Goal: Task Accomplishment & Management: Manage account settings

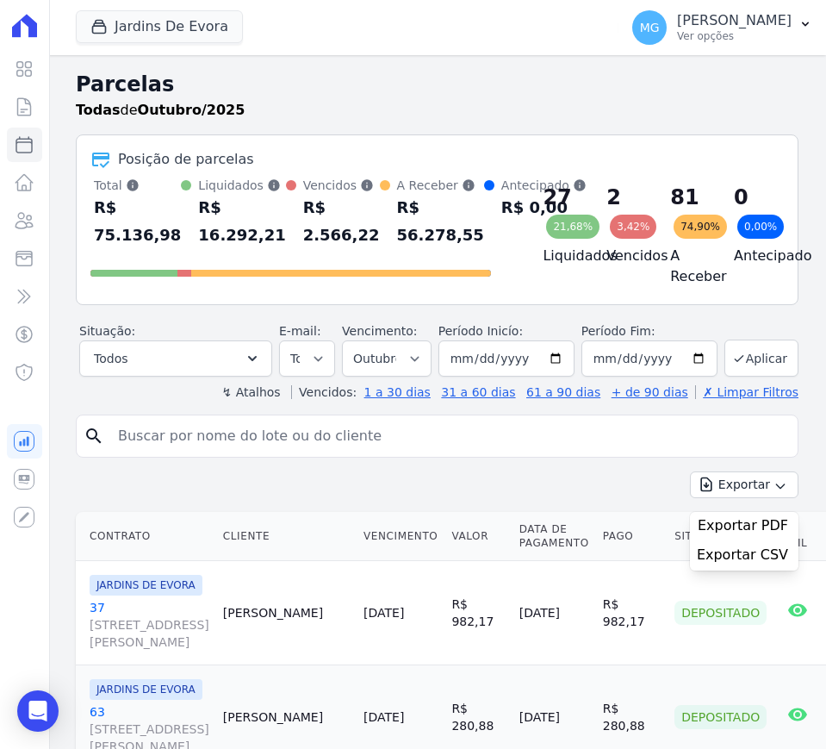
select select
click at [187, 453] on input "search" at bounding box center [449, 436] width 683 height 34
type input "76"
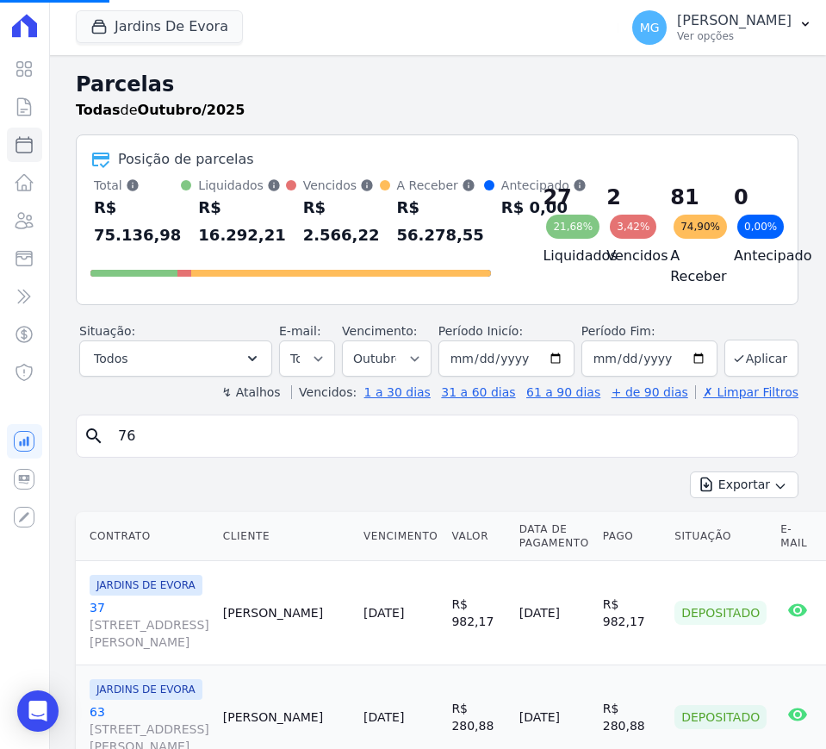
select select
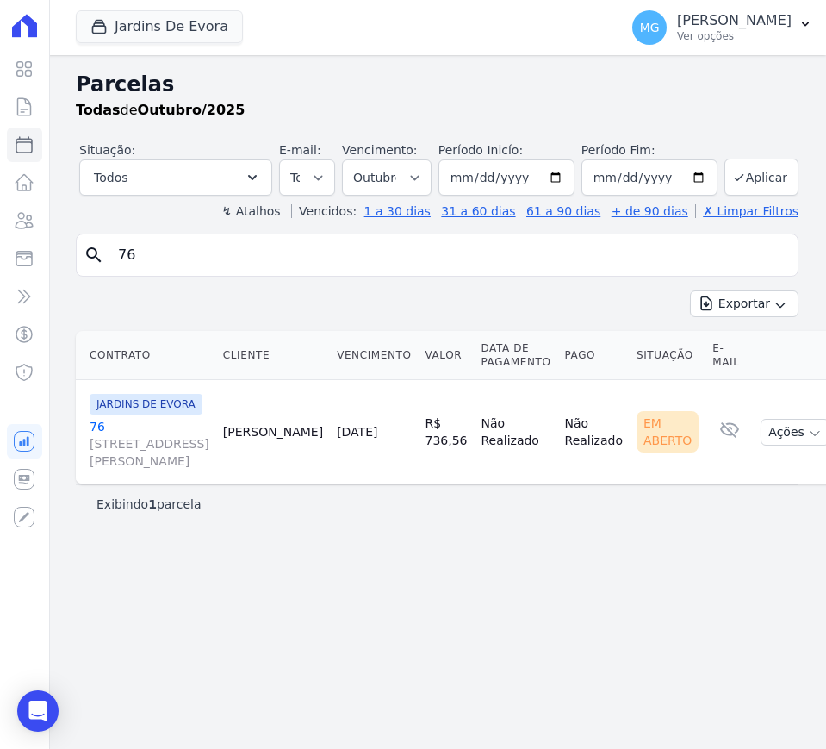
click at [95, 420] on link "[STREET_ADDRESS][PERSON_NAME]" at bounding box center [150, 444] width 120 height 52
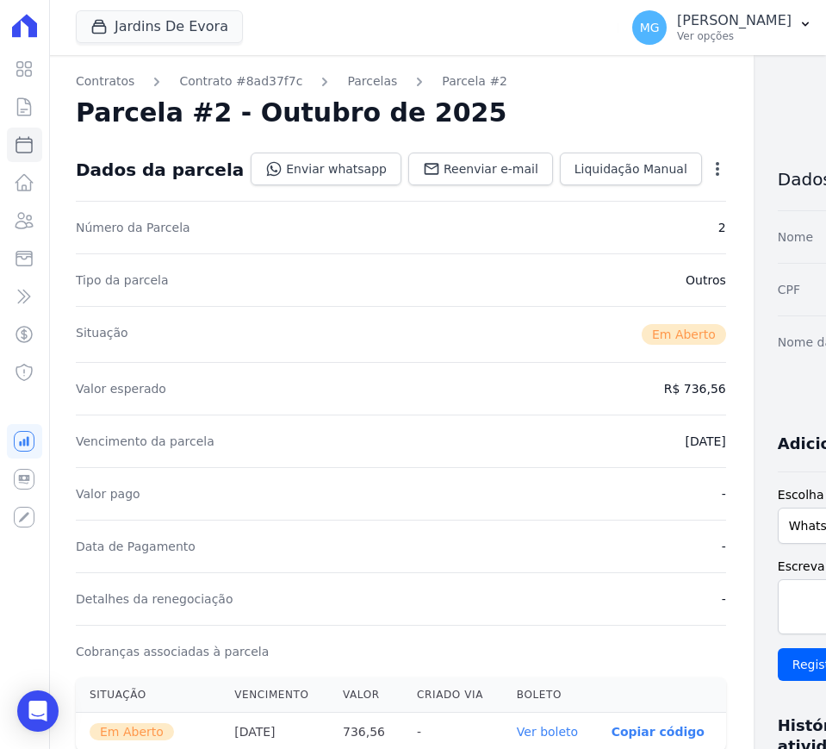
drag, startPoint x: 740, startPoint y: 256, endPoint x: 789, endPoint y: 262, distance: 48.6
click at [240, 77] on link "Contrato #8ad37f7c" at bounding box center [240, 81] width 123 height 18
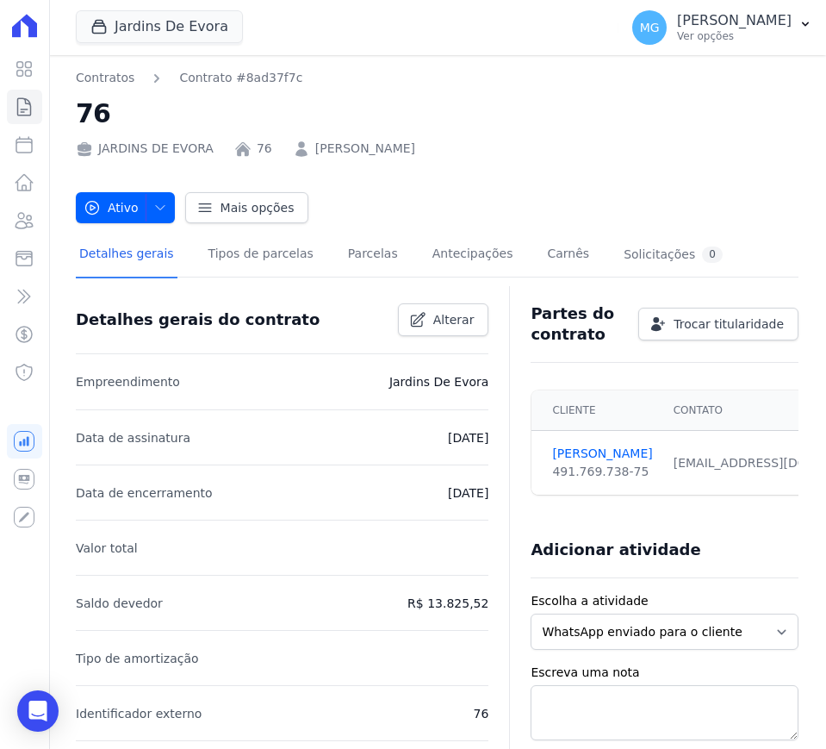
scroll to position [0, 154]
click at [653, 459] on div "[EMAIL_ADDRESS][DOMAIN_NAME] Email e telefone não confirmados." at bounding box center [634, 463] width 228 height 18
drag, startPoint x: 606, startPoint y: 462, endPoint x: 540, endPoint y: 461, distance: 65.5
click at [571, 443] on td "[EMAIL_ADDRESS][DOMAIN_NAME] Email e telefone não confirmados." at bounding box center [633, 463] width 249 height 65
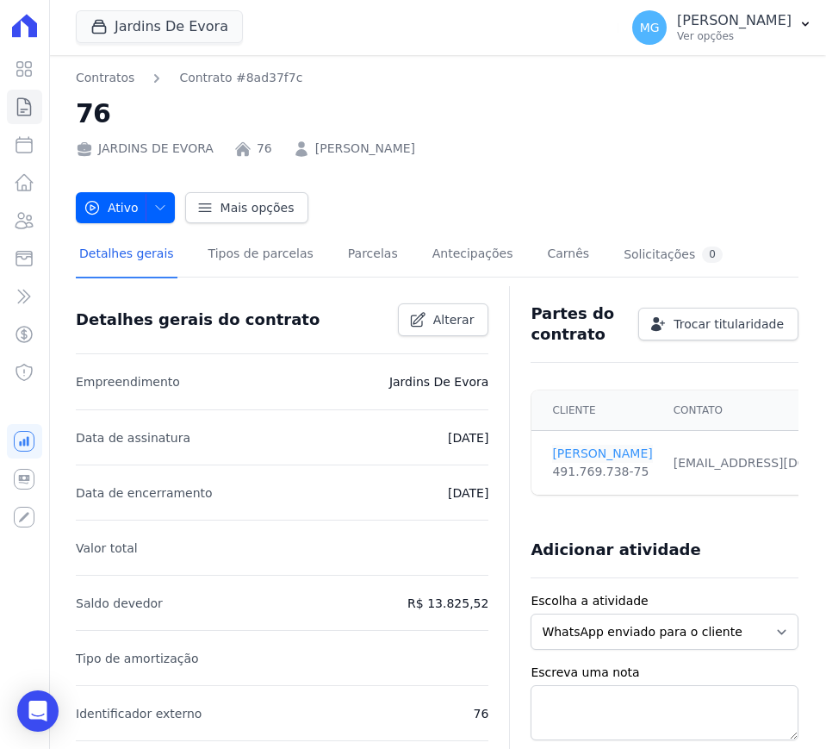
click at [583, 451] on link "[PERSON_NAME]" at bounding box center [602, 454] width 100 height 18
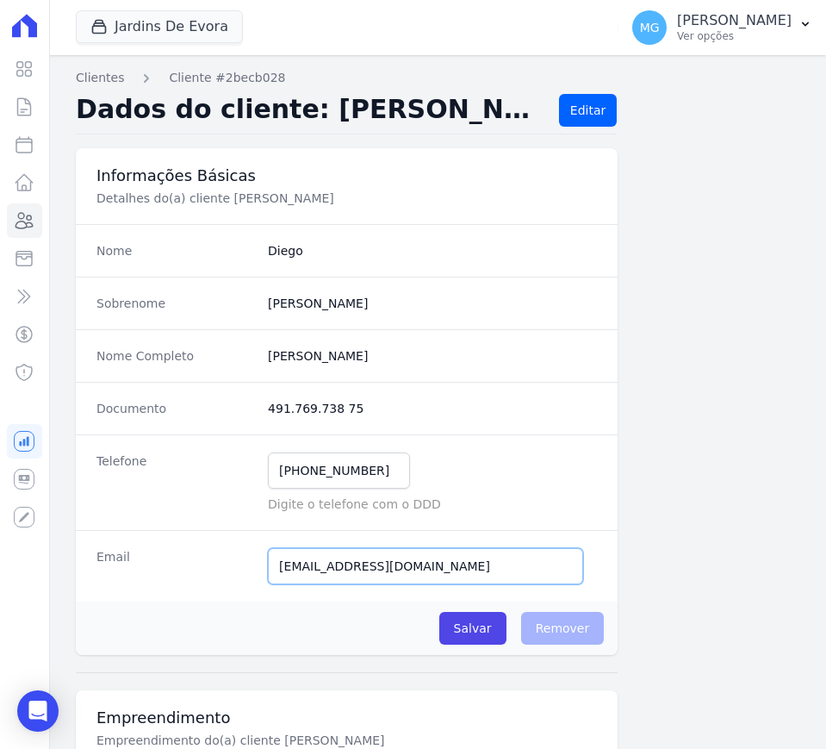
click at [362, 564] on input "[EMAIL_ADDRESS][DOMAIN_NAME]" at bounding box center [425, 566] width 315 height 36
paste input "andersonzaniratti39"
type input "[EMAIL_ADDRESS][DOMAIN_NAME]"
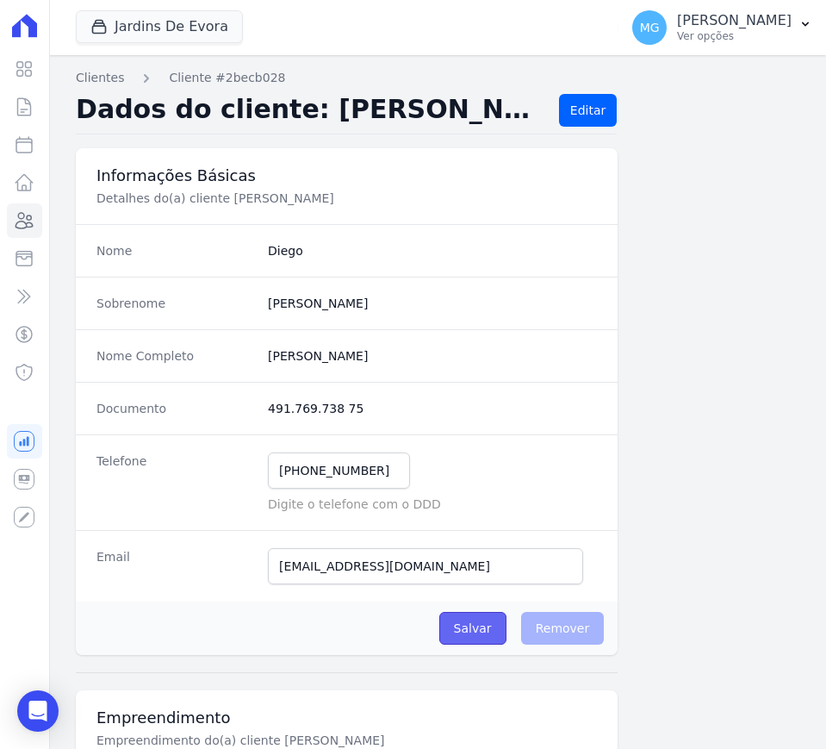
click at [471, 631] on input "Salvar" at bounding box center [473, 628] width 67 height 33
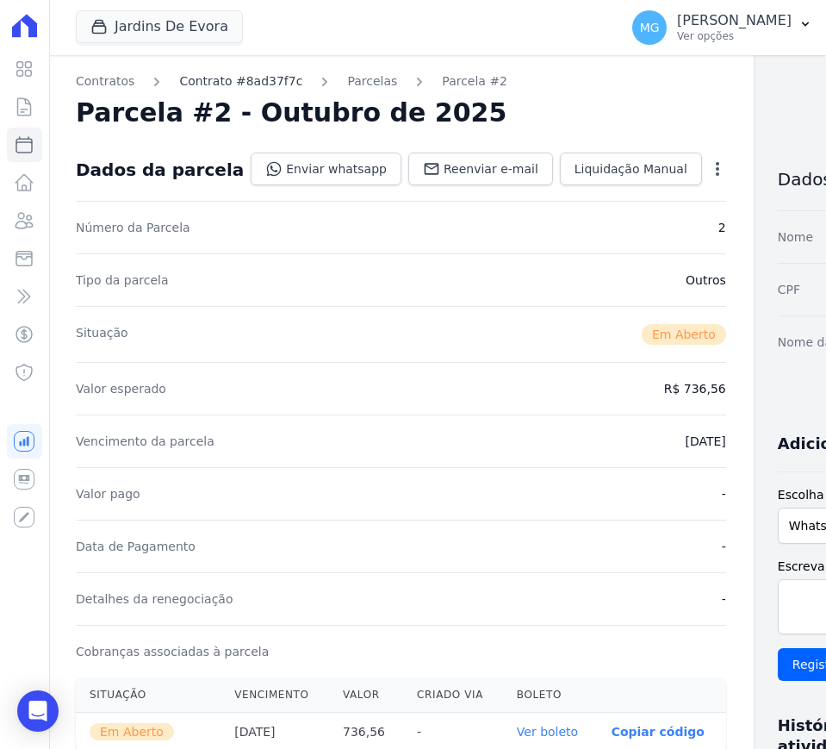
click at [253, 78] on link "Contrato #8ad37f7c" at bounding box center [240, 81] width 123 height 18
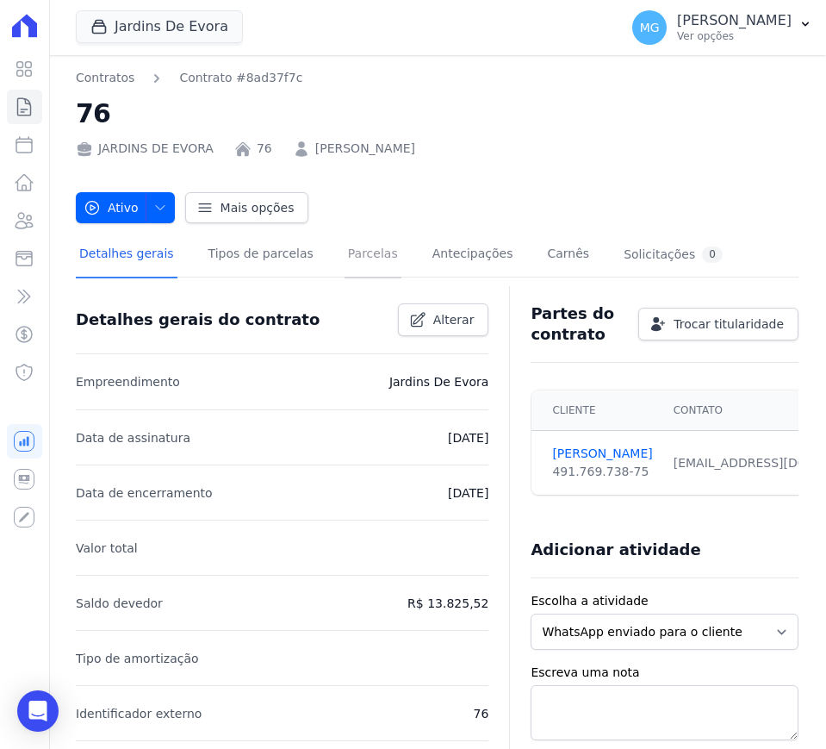
click at [355, 244] on link "Parcelas" at bounding box center [373, 256] width 57 height 46
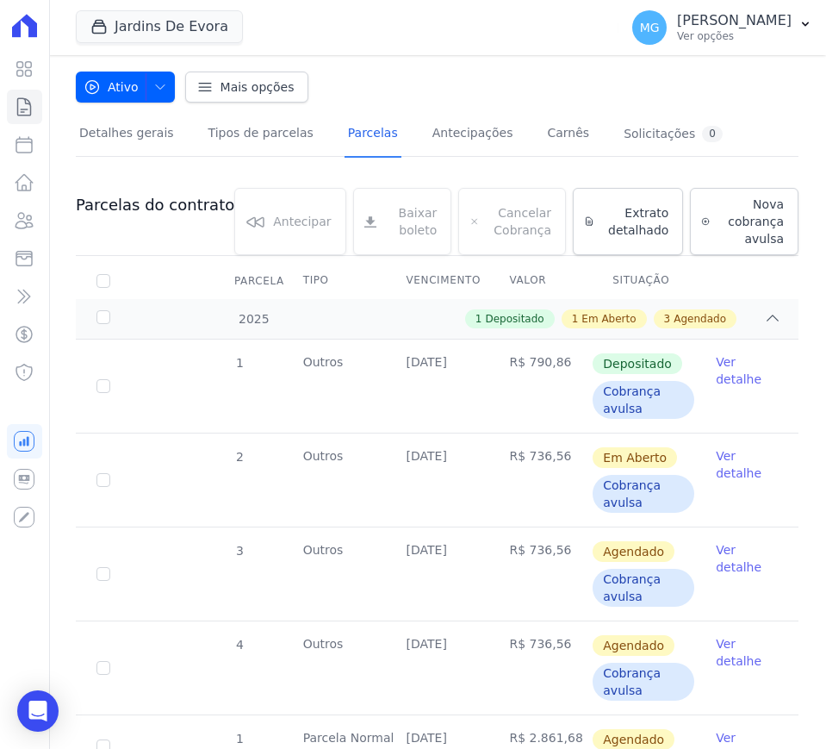
scroll to position [144, 0]
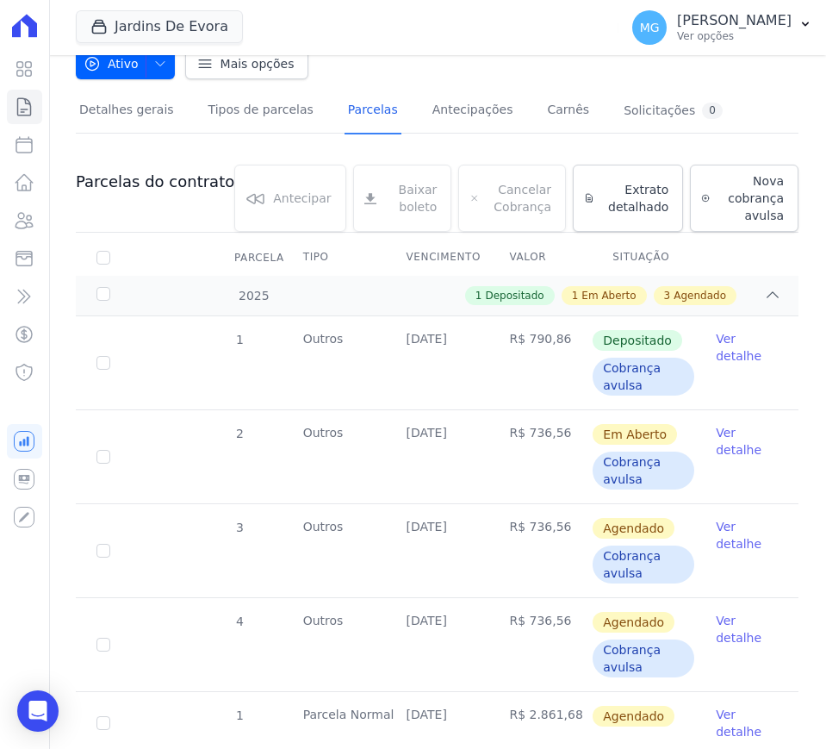
click at [719, 449] on link "Ver detalhe" at bounding box center [747, 441] width 62 height 34
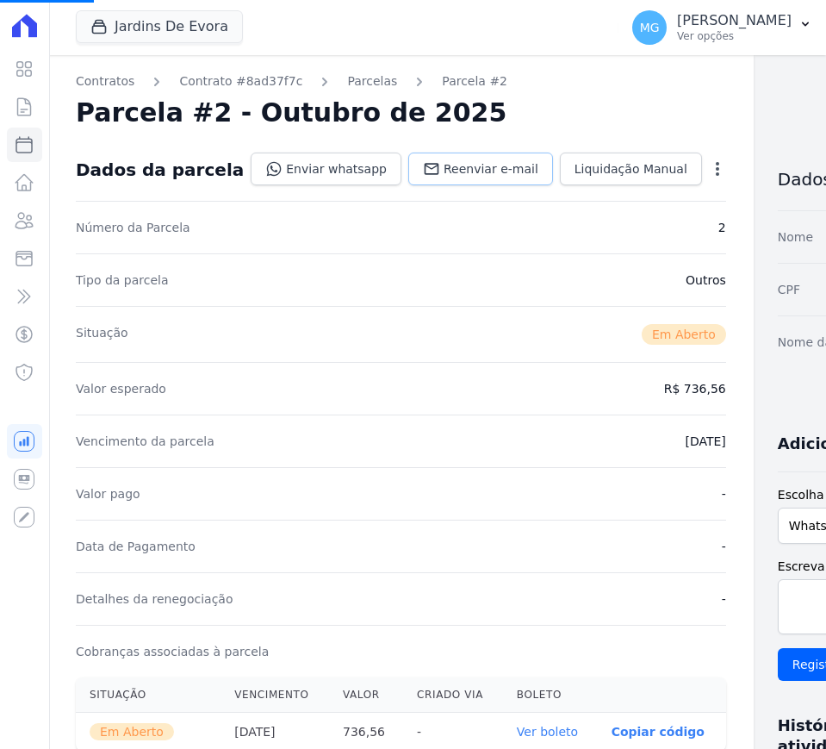
click at [444, 165] on span "Reenviar e-mail" at bounding box center [491, 168] width 95 height 17
click at [115, 28] on button "Jardins De Evora" at bounding box center [159, 26] width 167 height 33
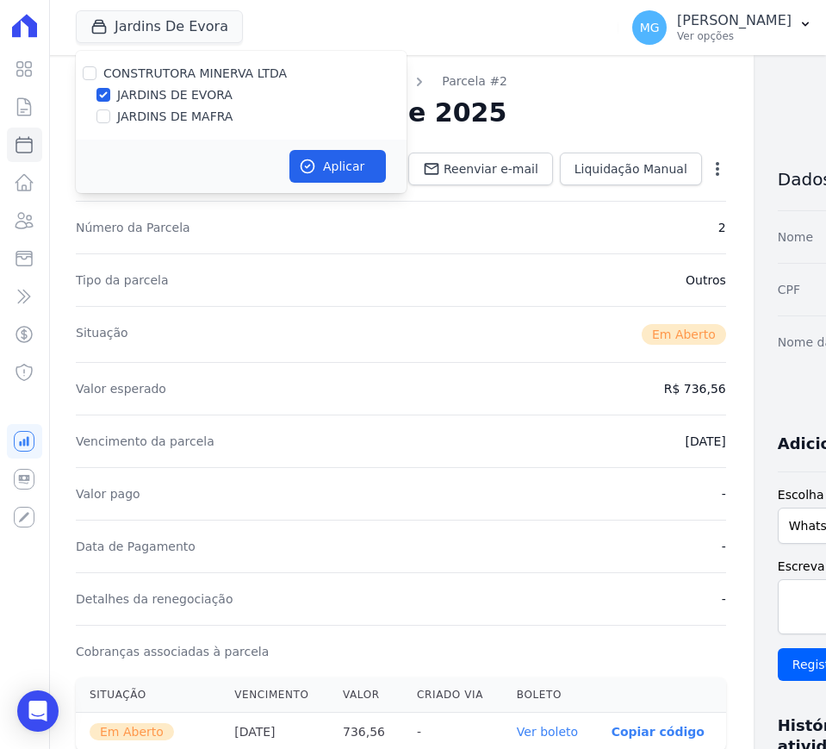
click at [24, 25] on icon at bounding box center [24, 26] width 25 height 24
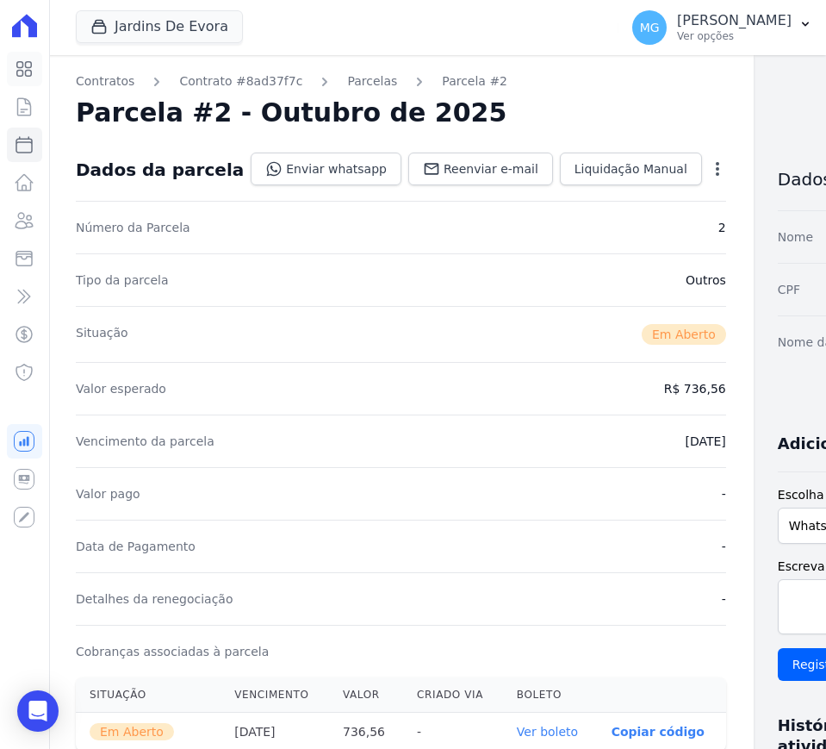
click at [30, 77] on icon at bounding box center [24, 69] width 21 height 21
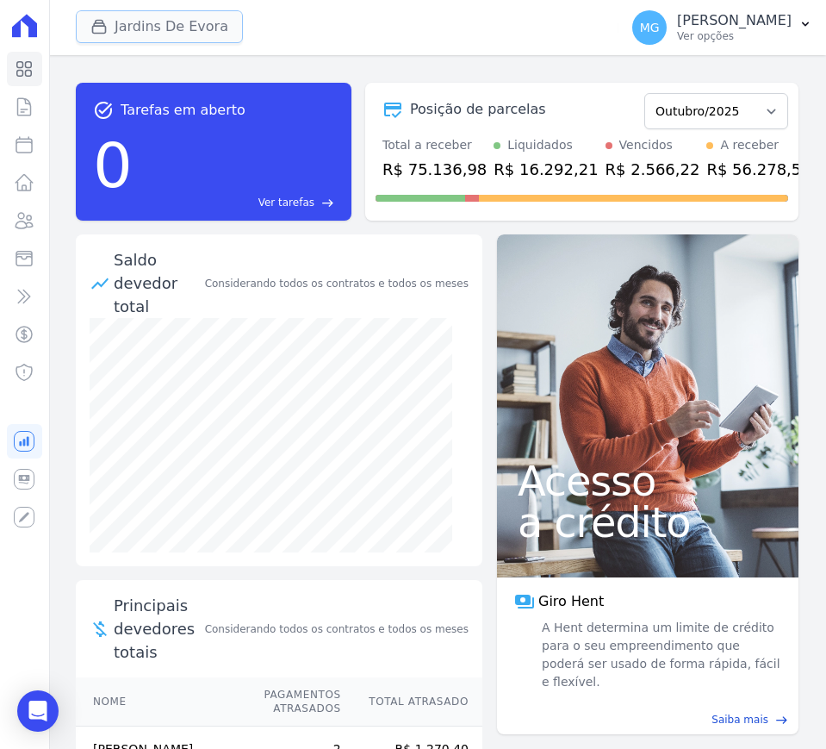
click at [100, 23] on icon "button" at bounding box center [98, 26] width 17 height 17
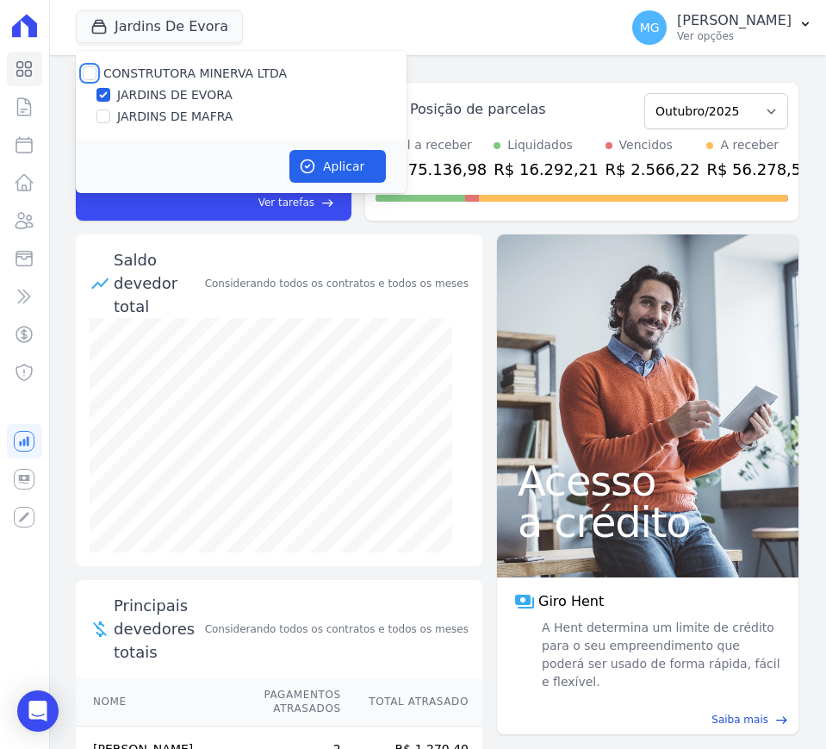
click at [87, 71] on input "CONSTRUTORA MINERVA LTDA" at bounding box center [90, 73] width 14 height 14
checkbox input "true"
click at [104, 94] on input "JARDINS DE EVORA" at bounding box center [104, 95] width 14 height 14
checkbox input "false"
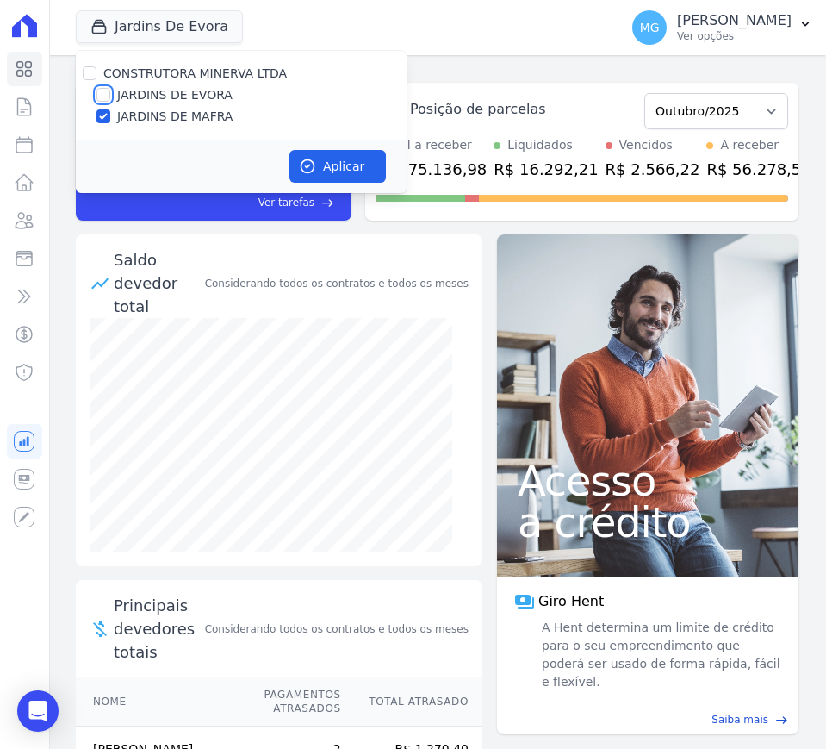
checkbox input "false"
click at [341, 159] on button "Aplicar" at bounding box center [338, 166] width 97 height 33
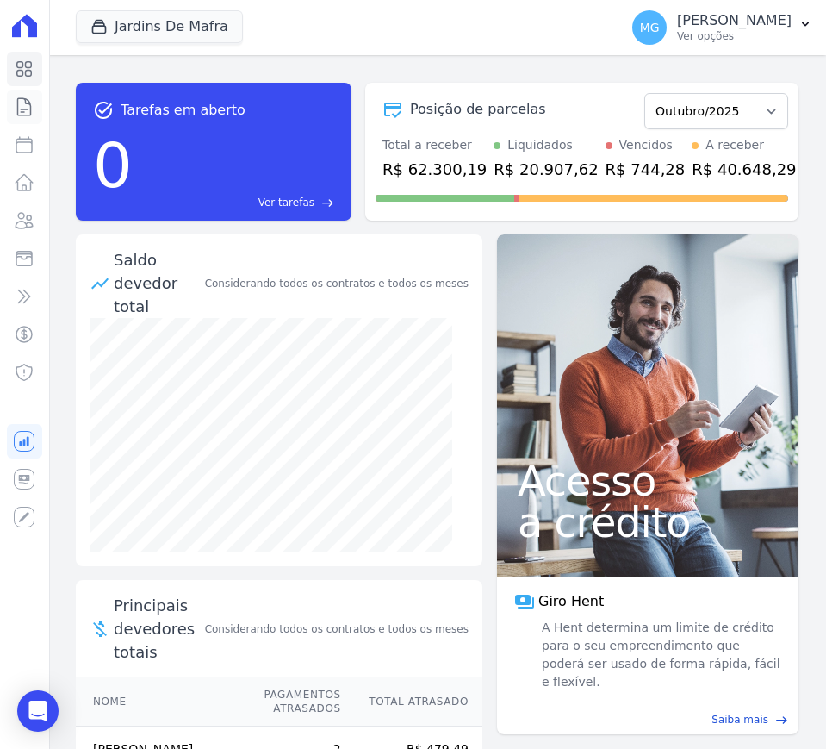
click at [24, 118] on link "Contratos" at bounding box center [24, 107] width 35 height 34
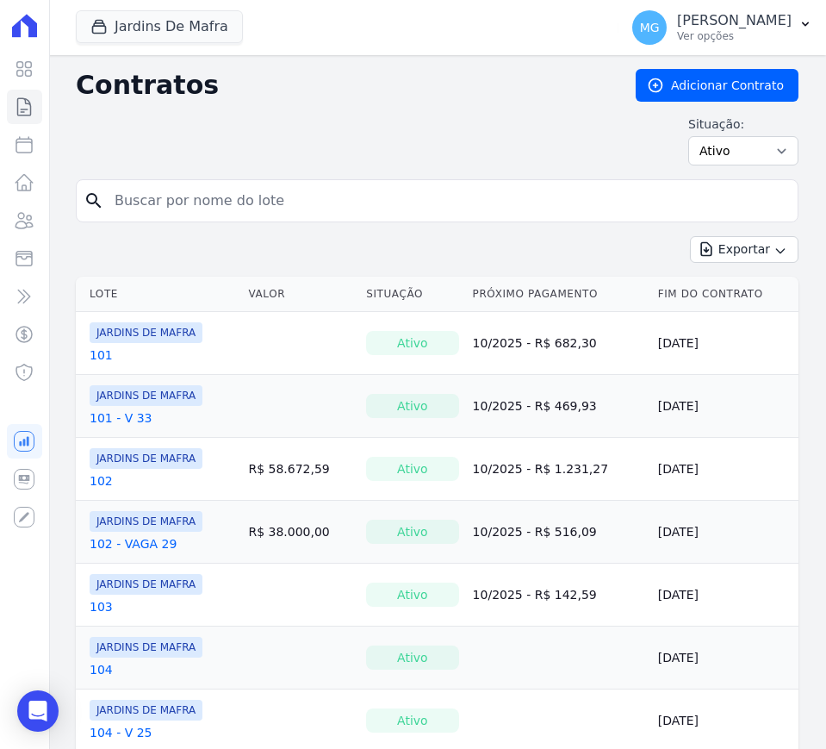
click at [188, 210] on input "search" at bounding box center [447, 201] width 687 height 34
type input "97"
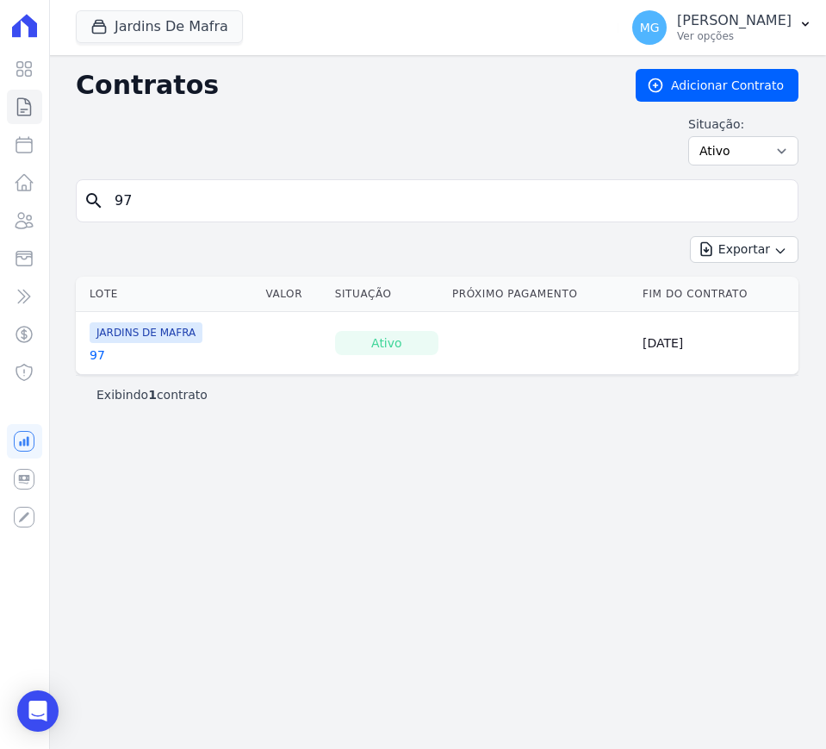
click at [98, 353] on link "97" at bounding box center [98, 354] width 16 height 17
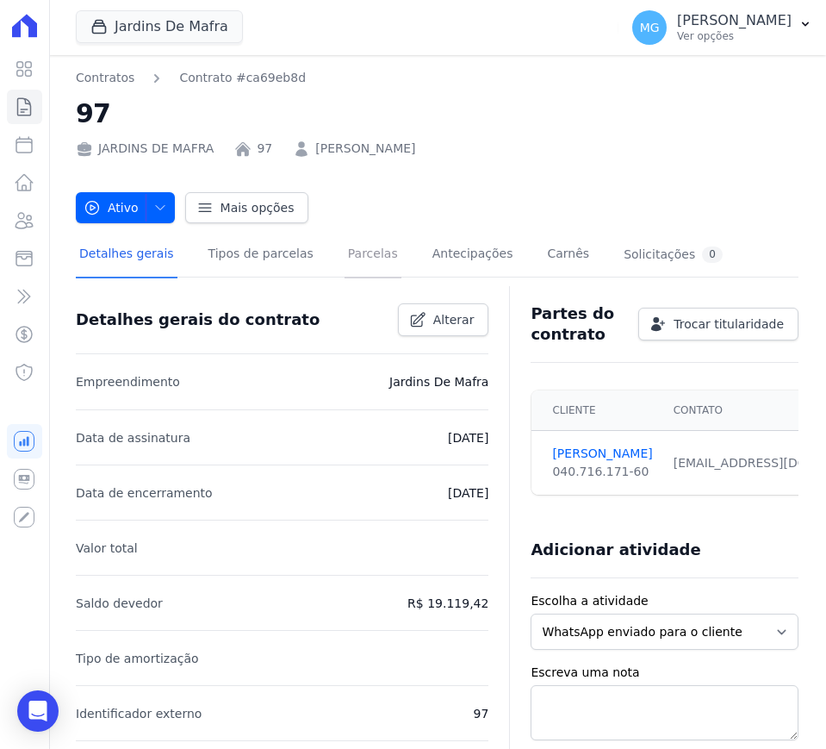
click at [347, 265] on link "Parcelas" at bounding box center [373, 256] width 57 height 46
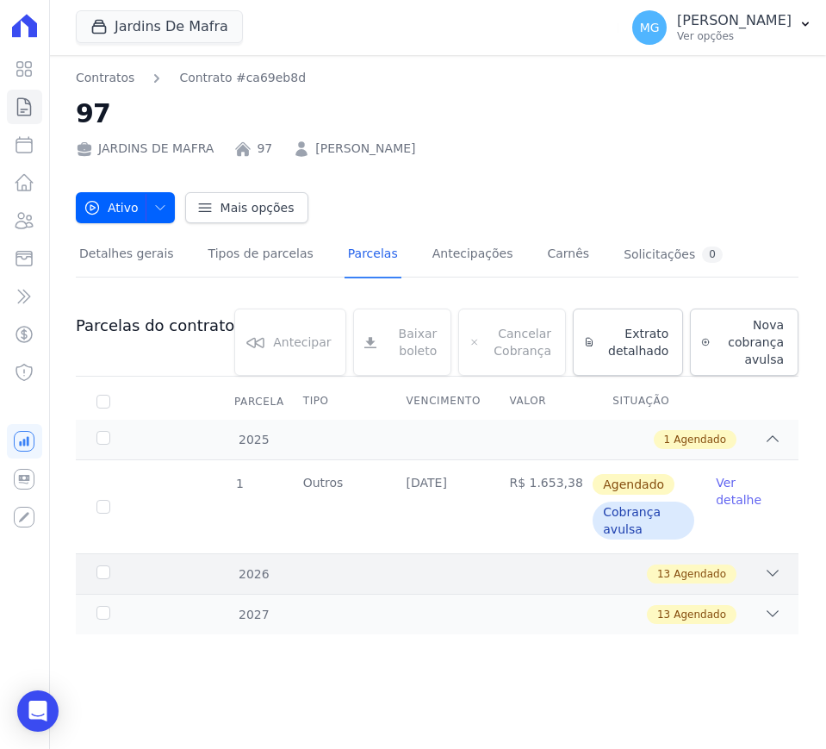
click at [777, 571] on icon at bounding box center [773, 573] width 11 height 5
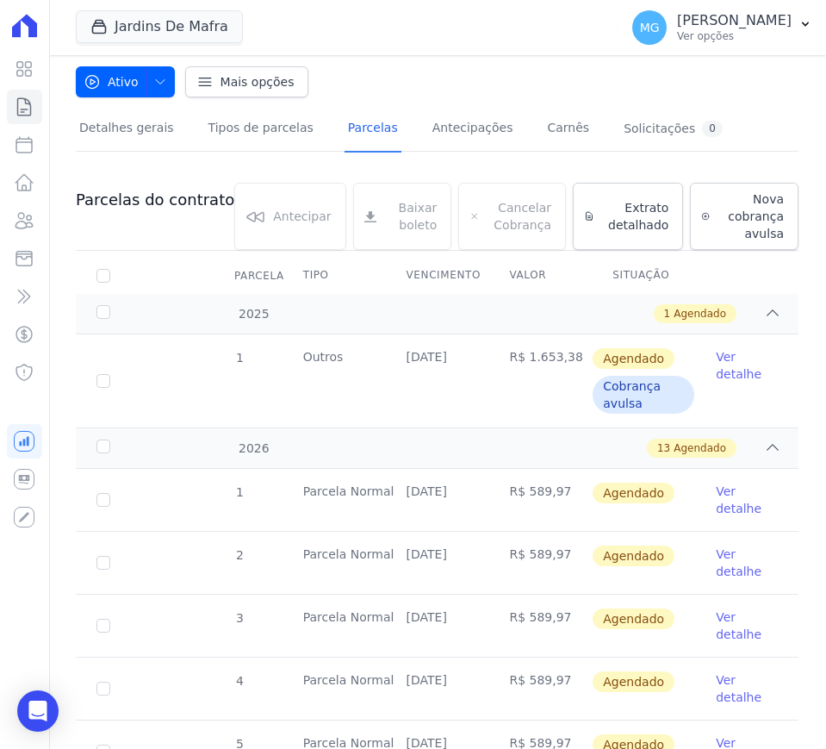
scroll to position [144, 0]
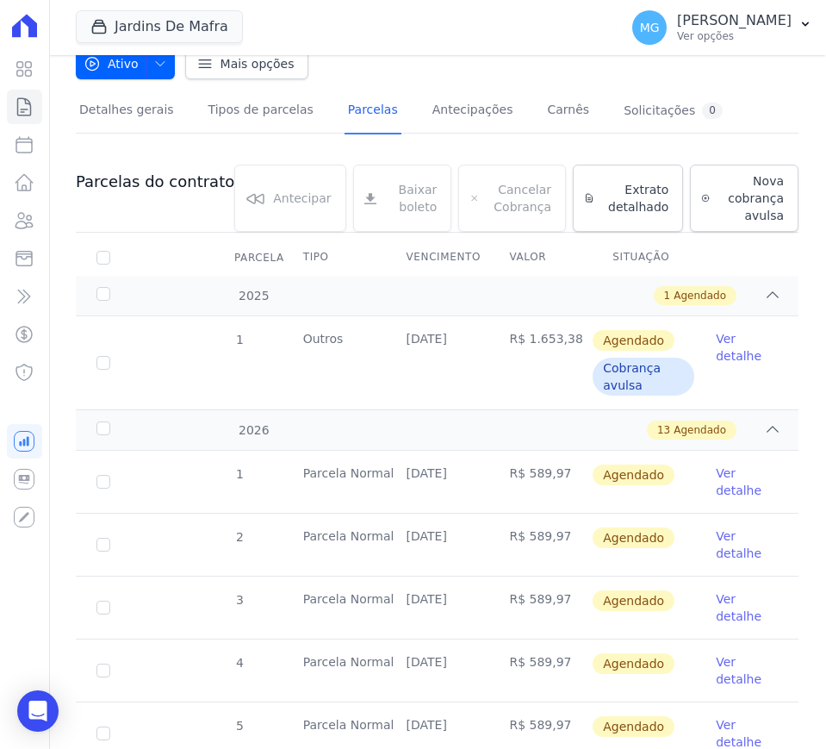
click at [716, 361] on link "Ver detalhe" at bounding box center [747, 347] width 62 height 34
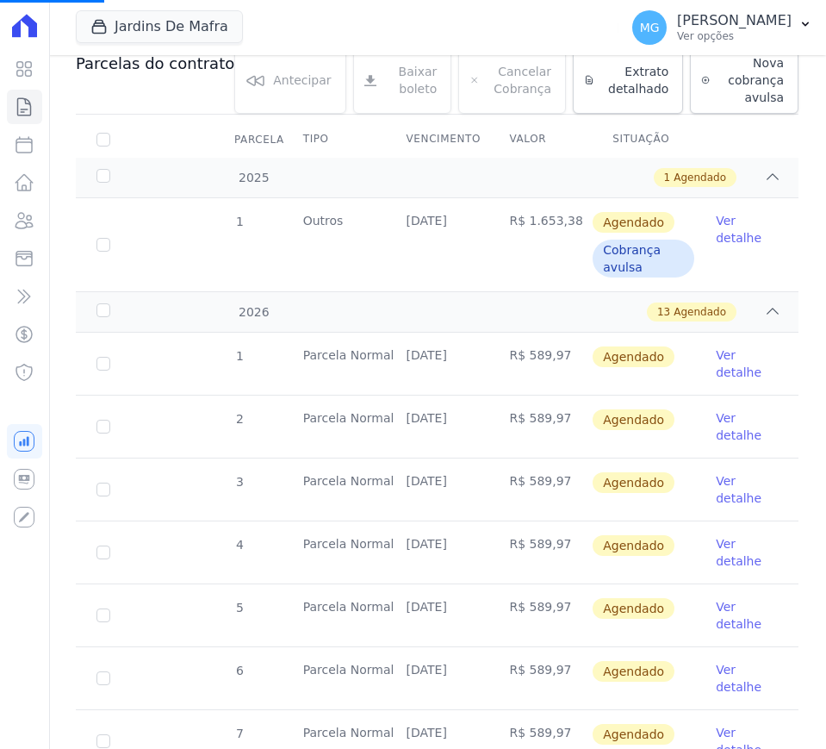
scroll to position [414, 0]
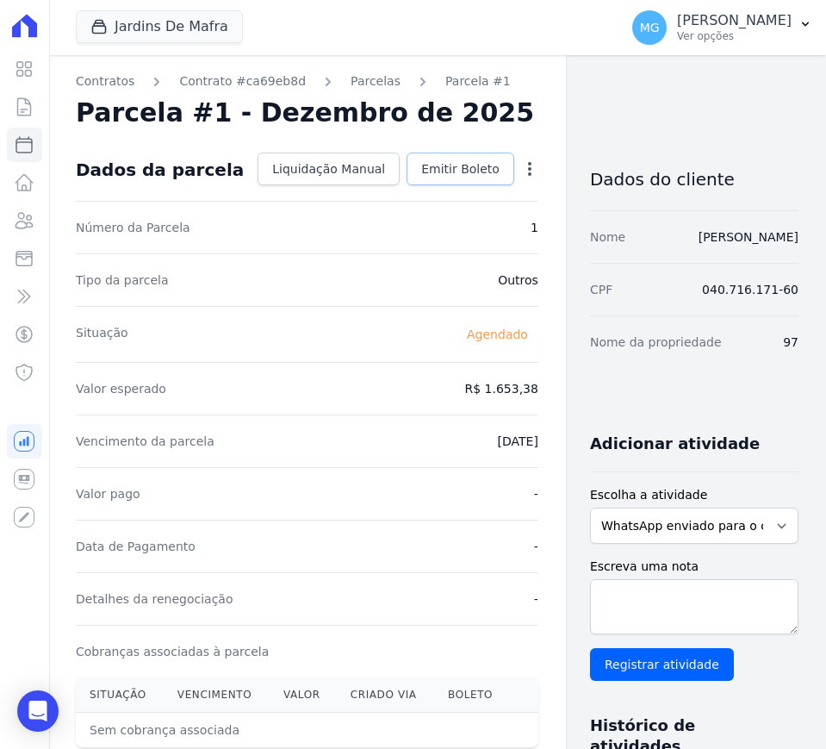
click at [428, 172] on span "Emitir Boleto" at bounding box center [460, 168] width 78 height 17
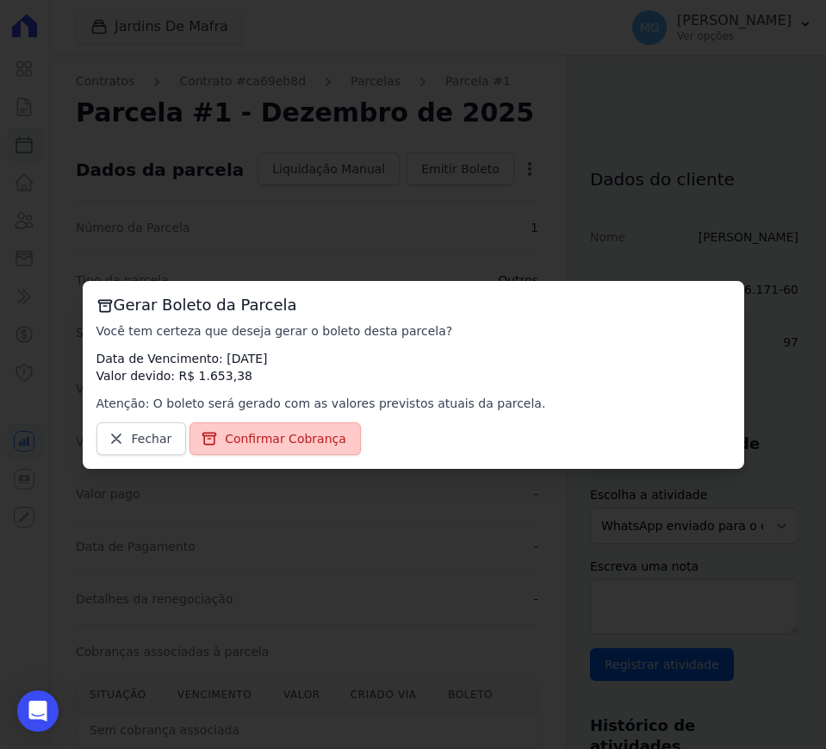
click at [250, 438] on span "Confirmar Cobrança" at bounding box center [286, 438] width 122 height 17
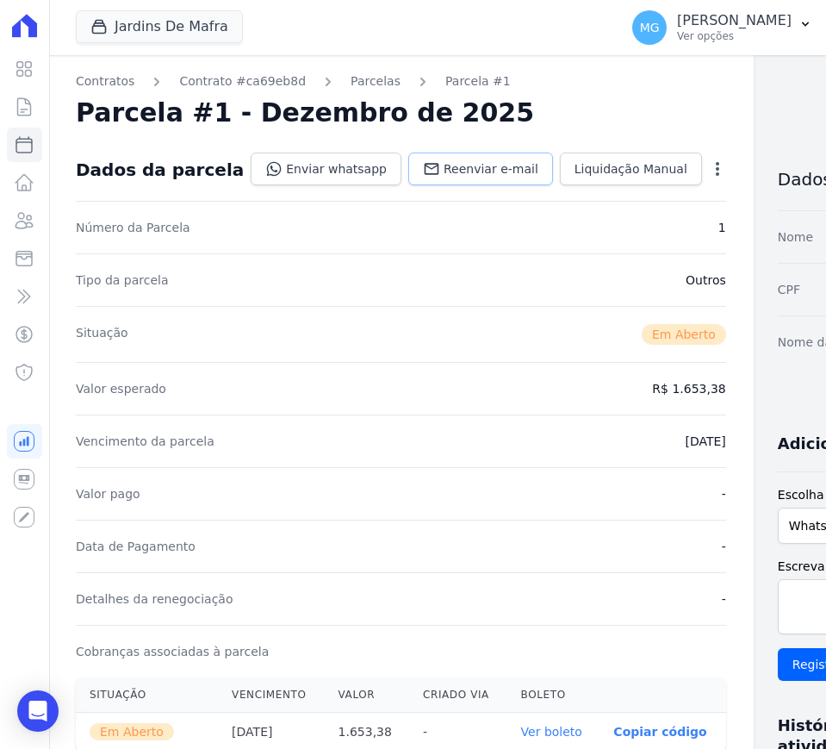
click at [444, 172] on span "Reenviar e-mail" at bounding box center [491, 168] width 95 height 17
click at [351, 77] on link "Parcelas" at bounding box center [376, 81] width 50 height 18
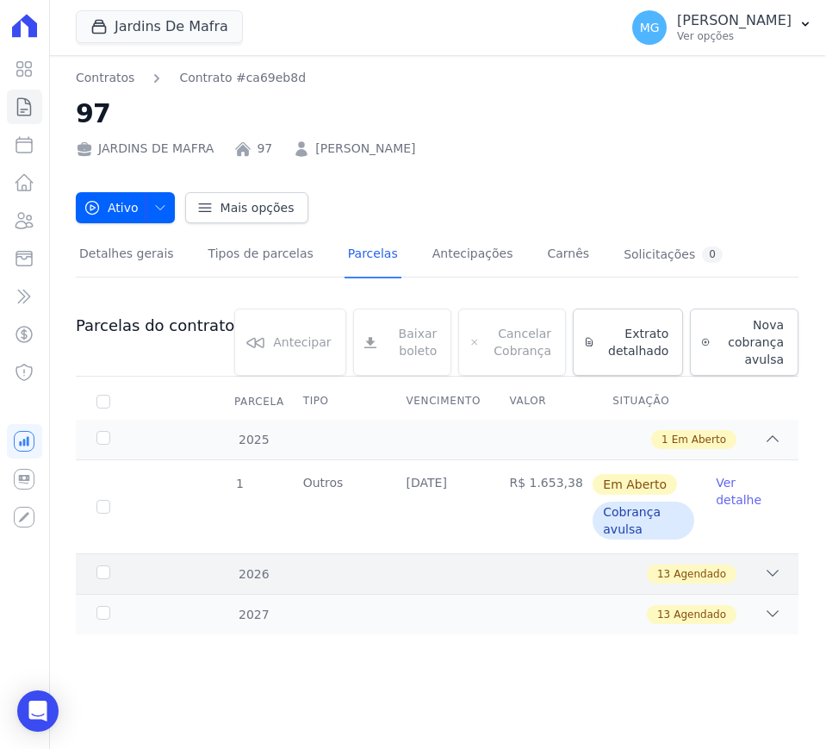
click at [739, 571] on div "13 Agendado" at bounding box center [472, 573] width 619 height 19
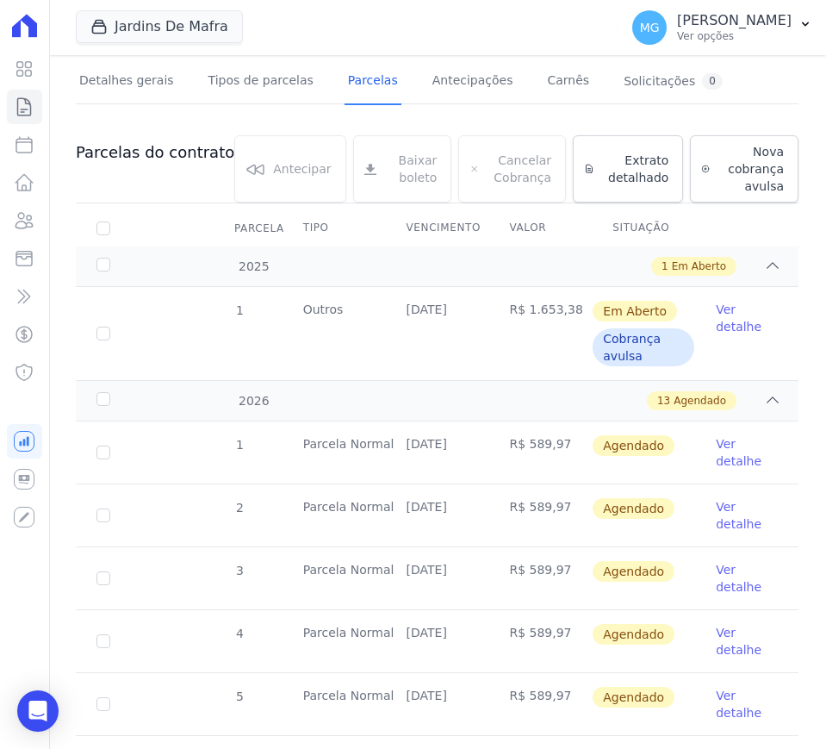
scroll to position [215, 0]
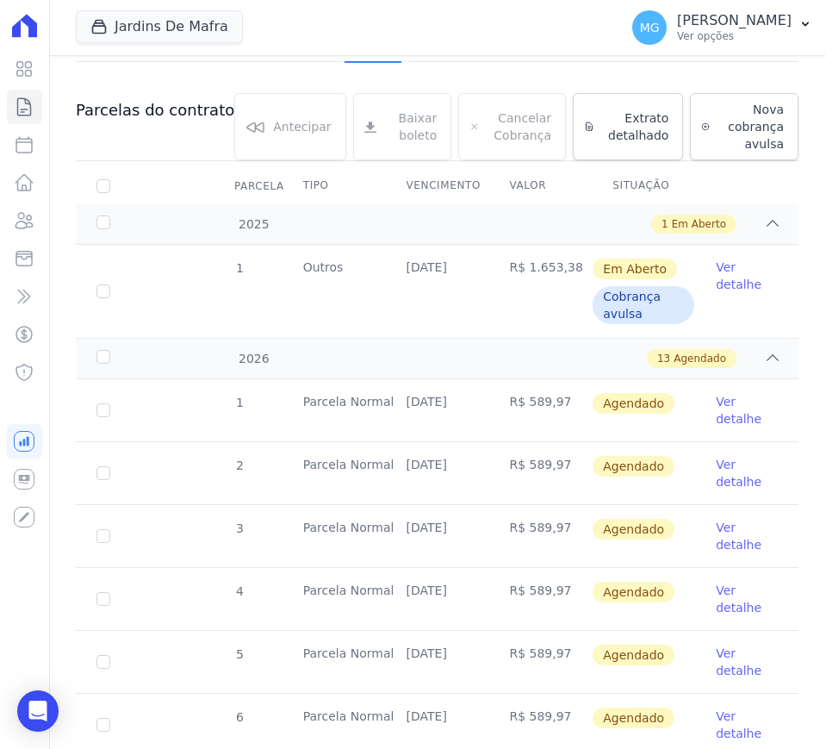
click at [728, 413] on link "Ver detalhe" at bounding box center [747, 410] width 62 height 34
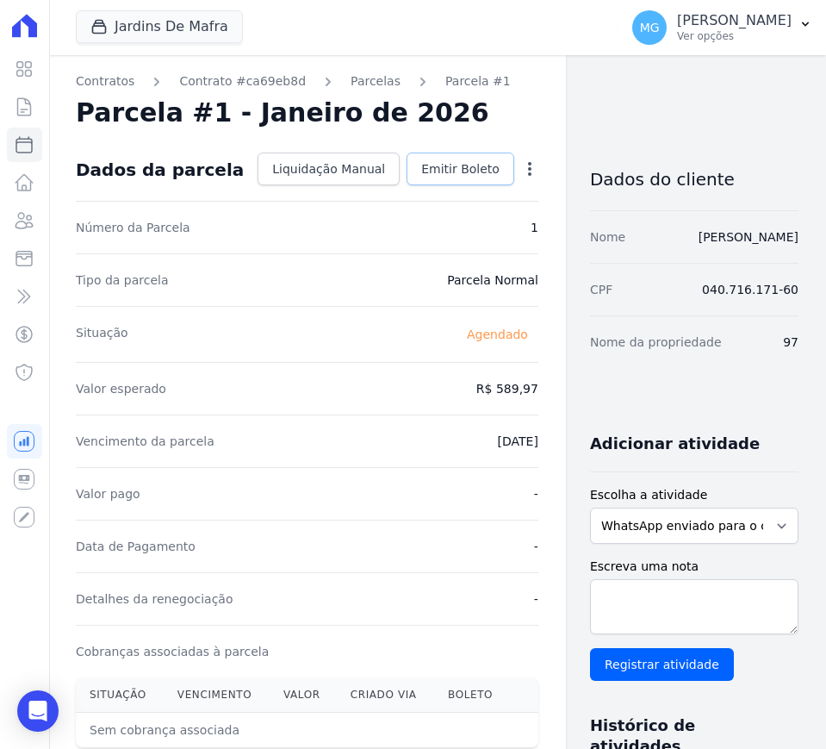
click at [424, 165] on span "Emitir Boleto" at bounding box center [460, 168] width 78 height 17
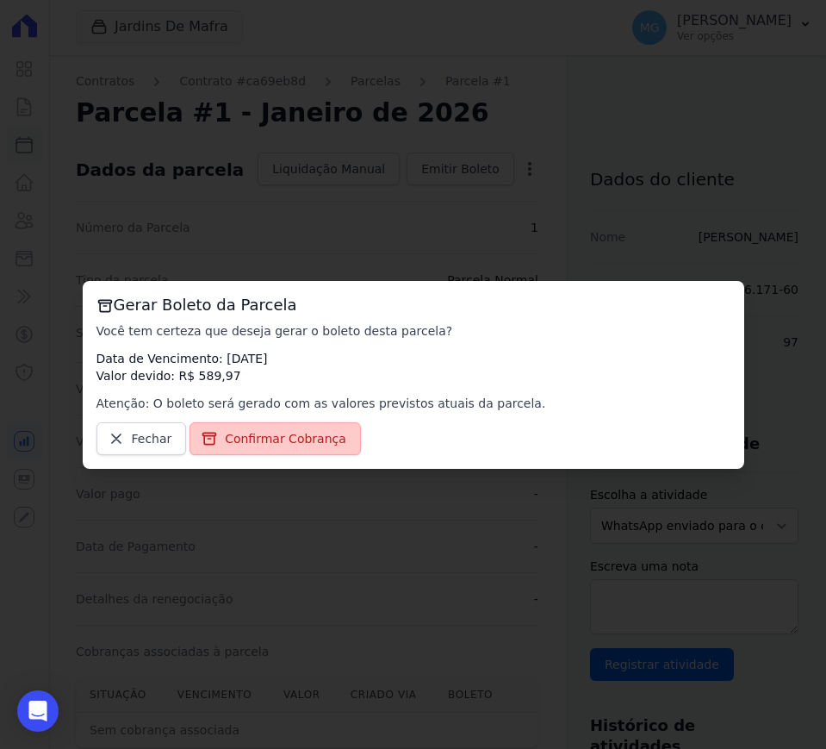
click at [303, 432] on span "Confirmar Cobrança" at bounding box center [286, 438] width 122 height 17
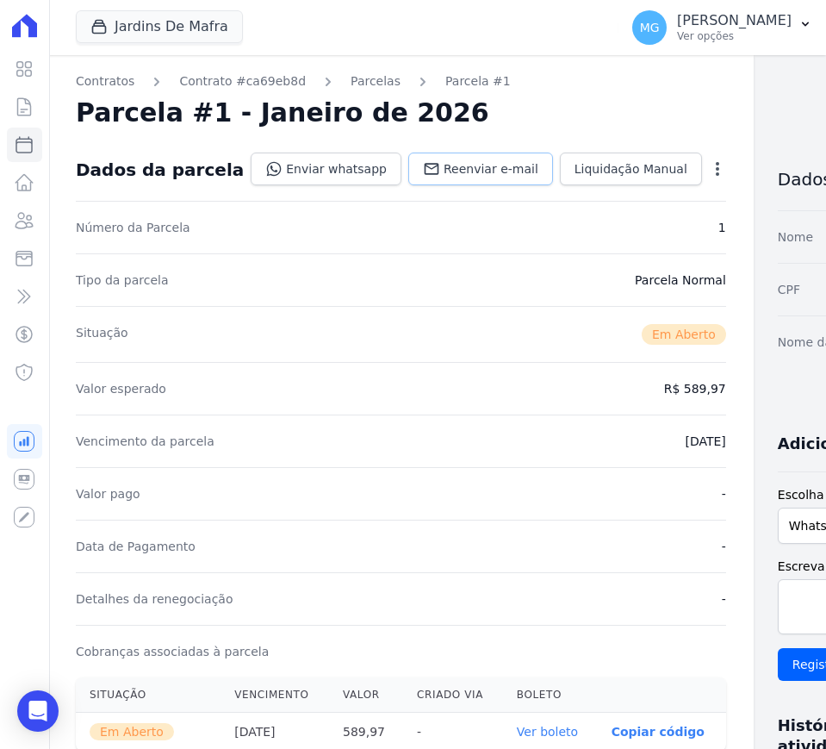
click at [444, 173] on span "Reenviar e-mail" at bounding box center [491, 168] width 95 height 17
click at [351, 78] on link "Parcelas" at bounding box center [376, 81] width 50 height 18
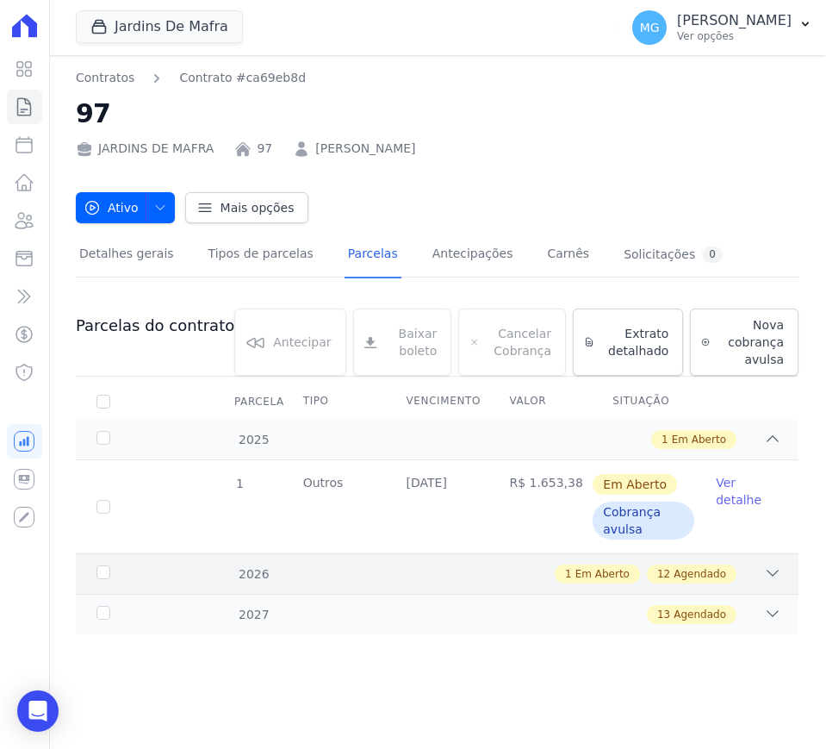
click at [767, 573] on icon at bounding box center [772, 572] width 17 height 17
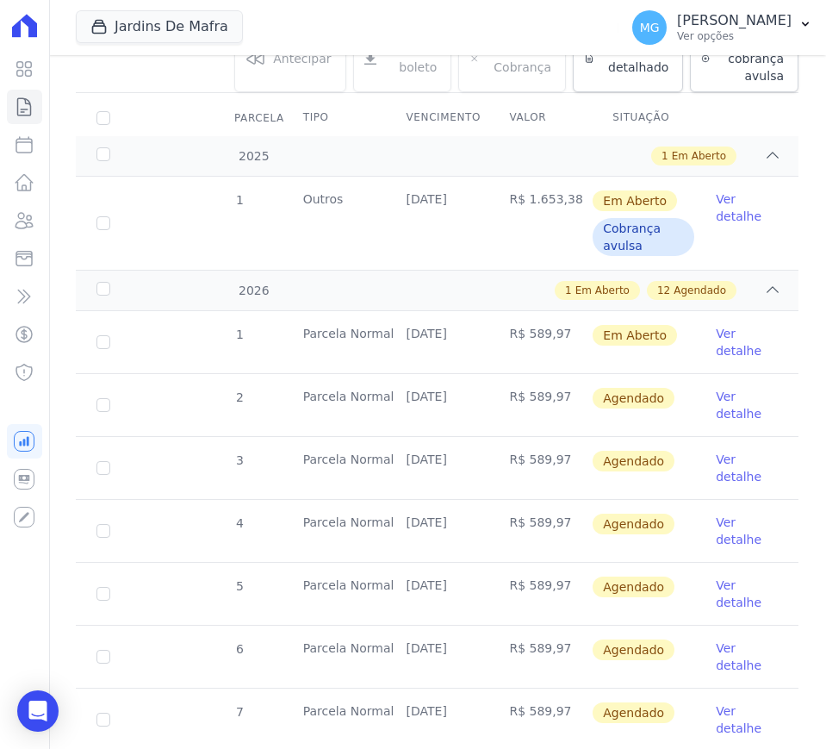
scroll to position [287, 0]
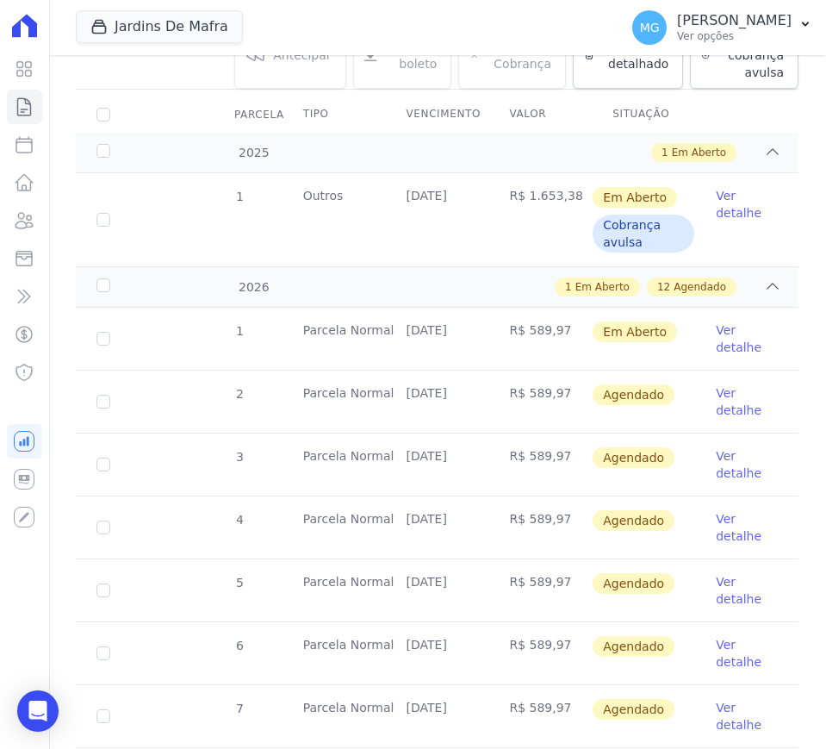
click at [716, 406] on link "Ver detalhe" at bounding box center [747, 401] width 62 height 34
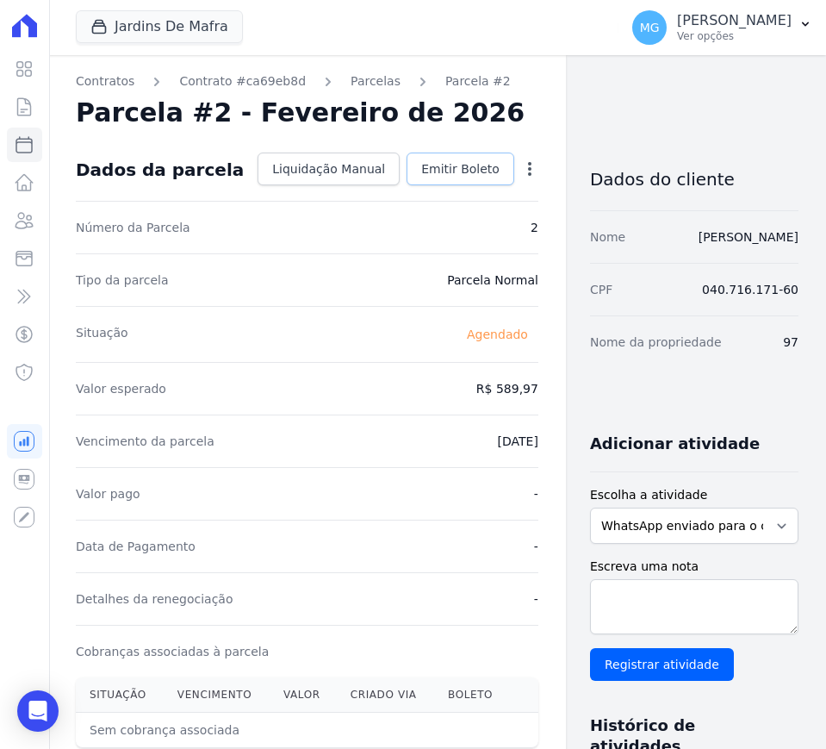
click at [421, 168] on span "Emitir Boleto" at bounding box center [460, 168] width 78 height 17
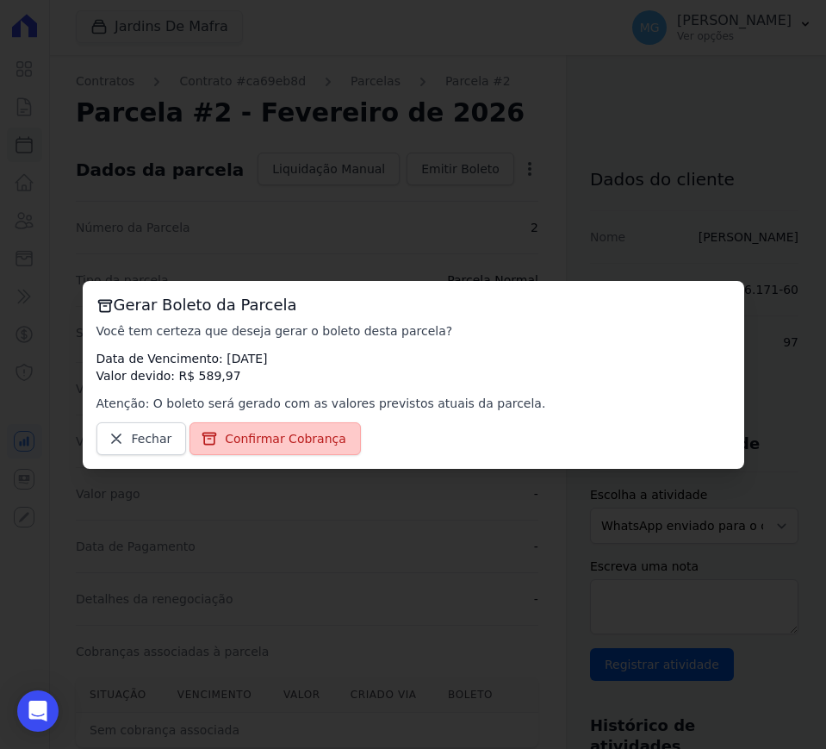
click at [291, 440] on span "Confirmar Cobrança" at bounding box center [286, 438] width 122 height 17
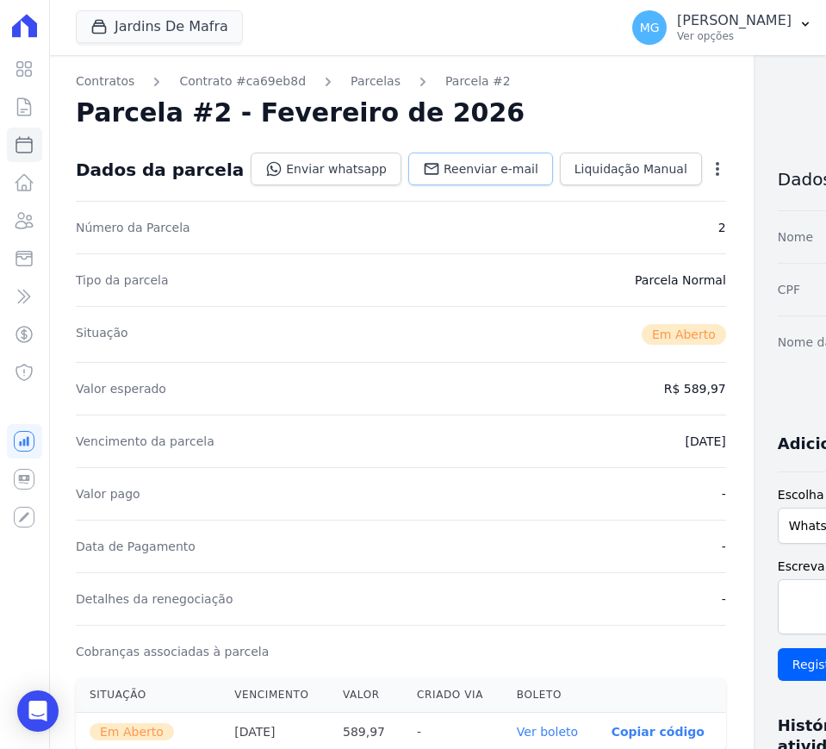
click at [444, 168] on span "Reenviar e-mail" at bounding box center [491, 168] width 95 height 17
click at [351, 82] on link "Parcelas" at bounding box center [376, 81] width 50 height 18
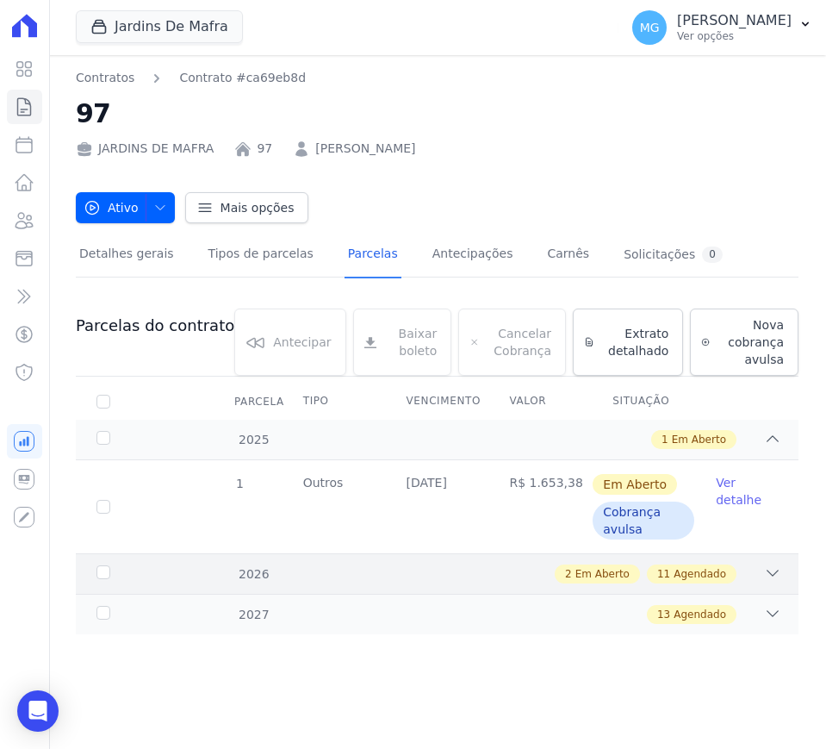
click at [783, 578] on div "2026 2 Em Aberto 11 Agendado" at bounding box center [437, 573] width 723 height 41
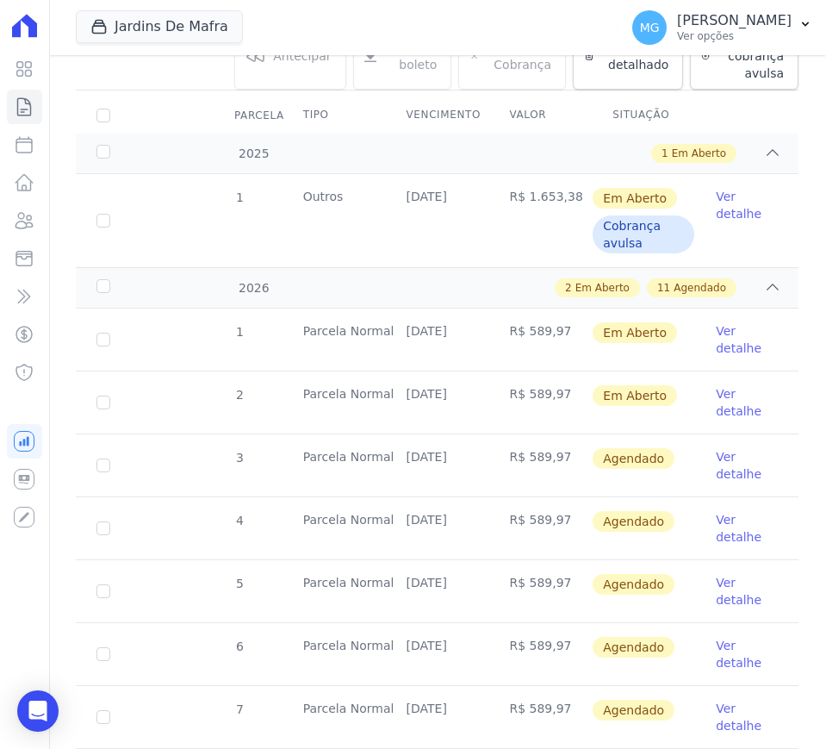
scroll to position [287, 0]
click at [721, 459] on link "Ver detalhe" at bounding box center [747, 464] width 62 height 34
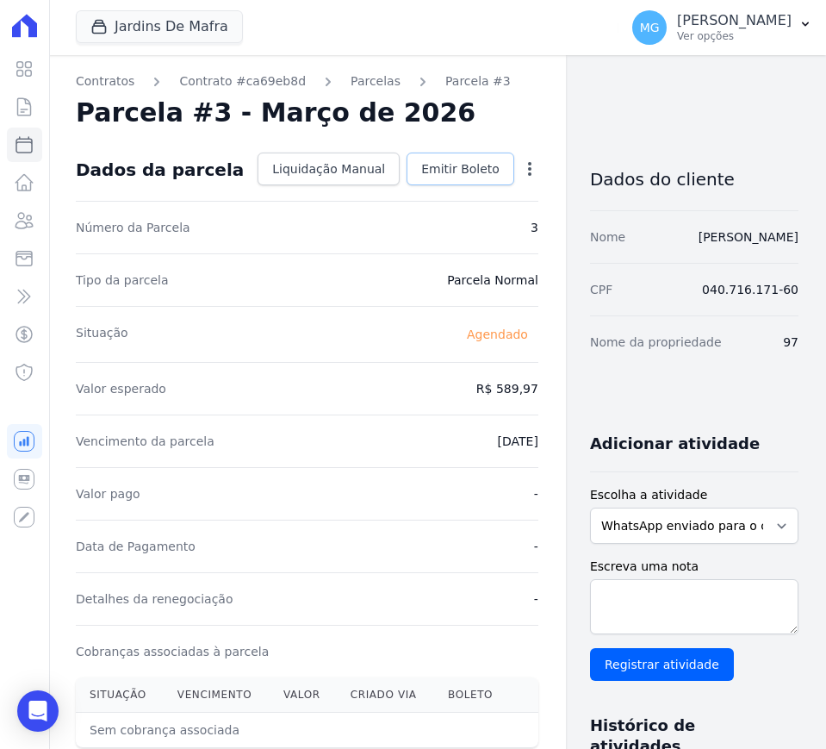
click at [437, 167] on span "Emitir Boleto" at bounding box center [460, 168] width 78 height 17
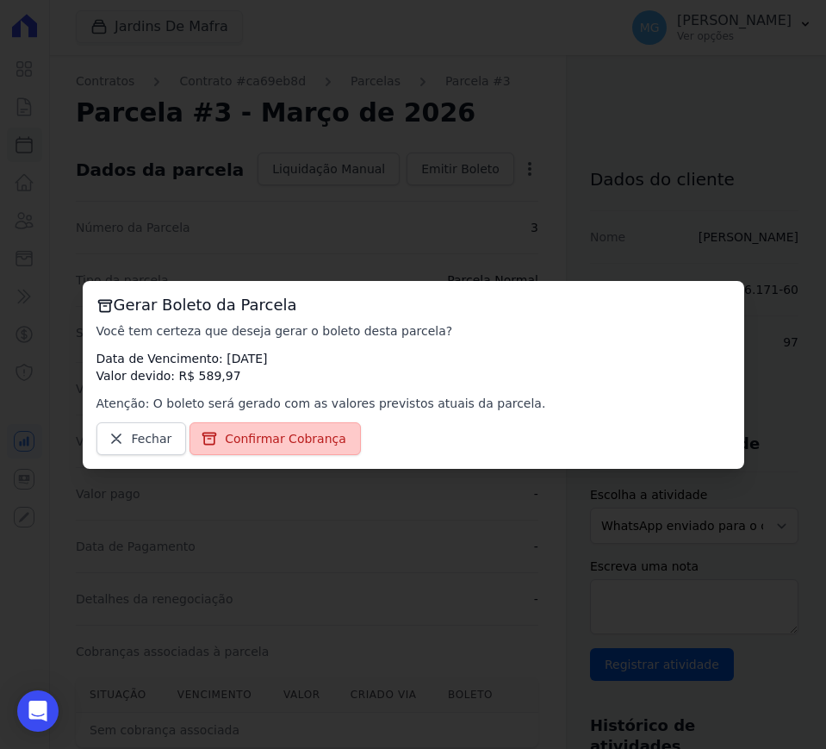
click at [290, 442] on span "Confirmar Cobrança" at bounding box center [286, 438] width 122 height 17
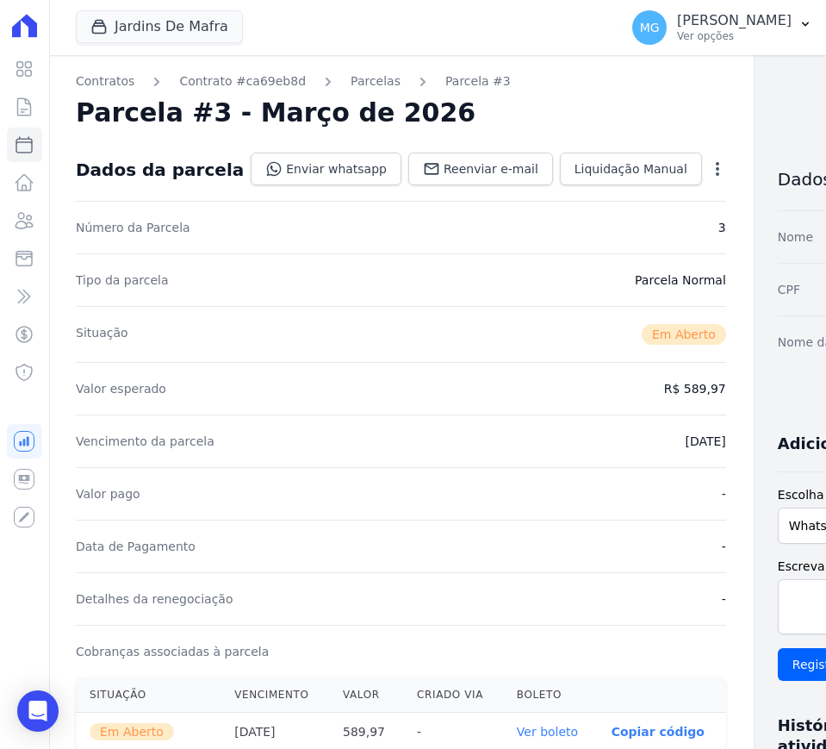
click at [572, 101] on div "Parcela #3 - Março de 2026" at bounding box center [401, 112] width 651 height 31
click at [351, 79] on link "Parcelas" at bounding box center [376, 81] width 50 height 18
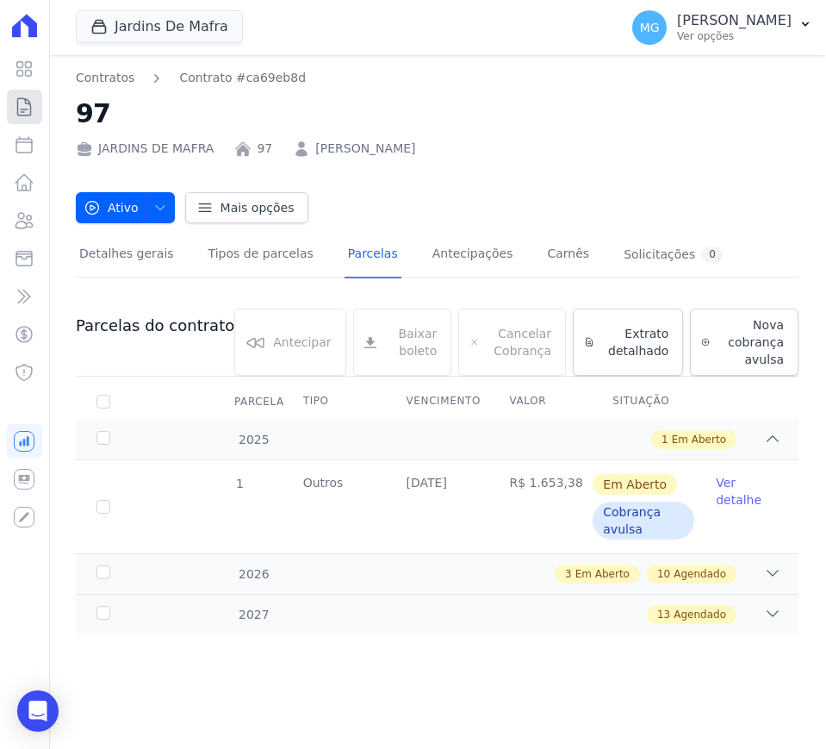
click at [30, 99] on icon at bounding box center [24, 107] width 21 height 21
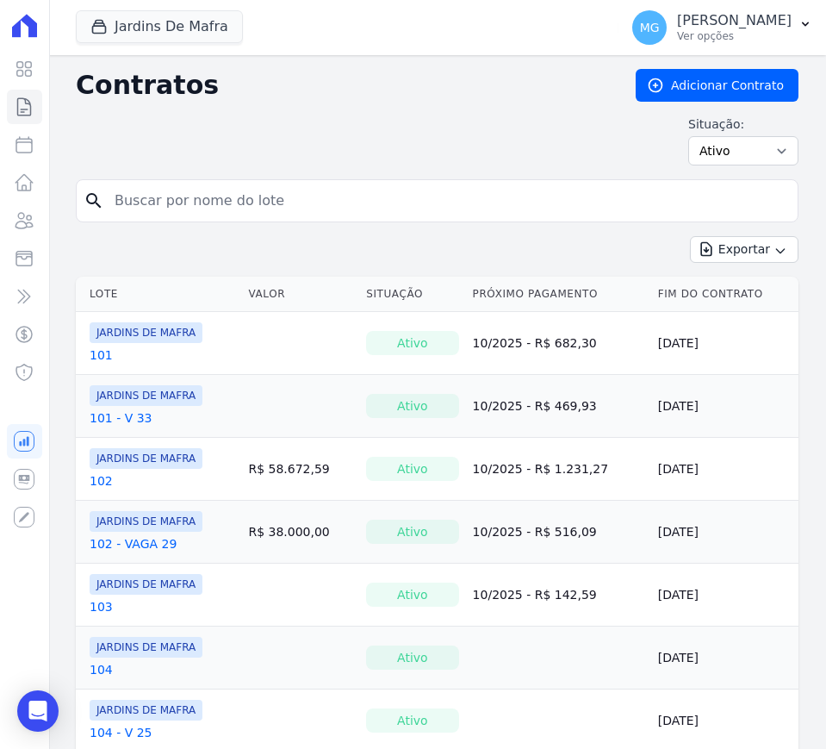
click at [221, 188] on input "search" at bounding box center [447, 201] width 687 height 34
type input "49"
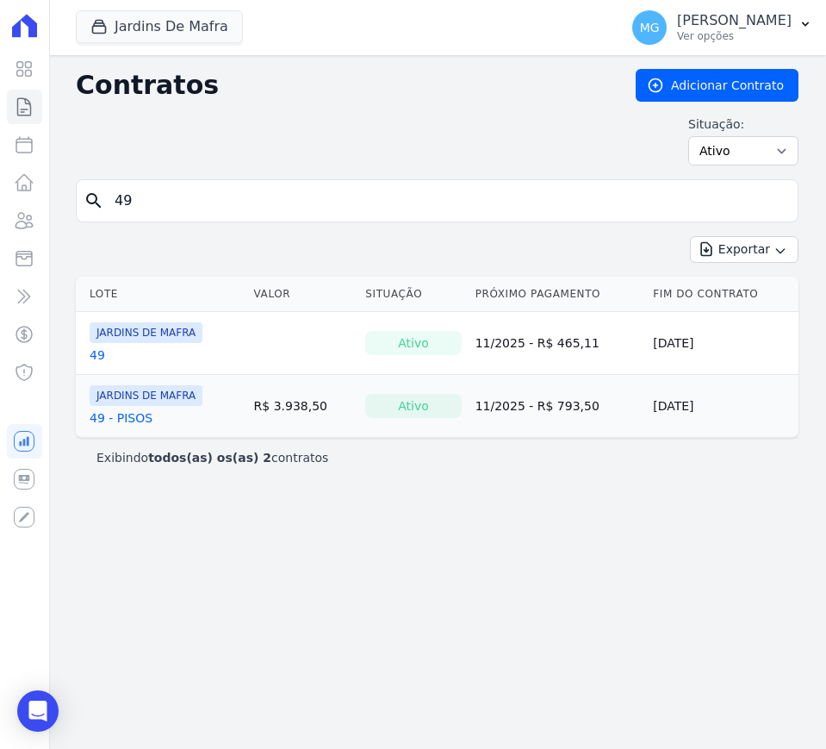
click at [122, 426] on link "49 - PISOS" at bounding box center [121, 417] width 63 height 17
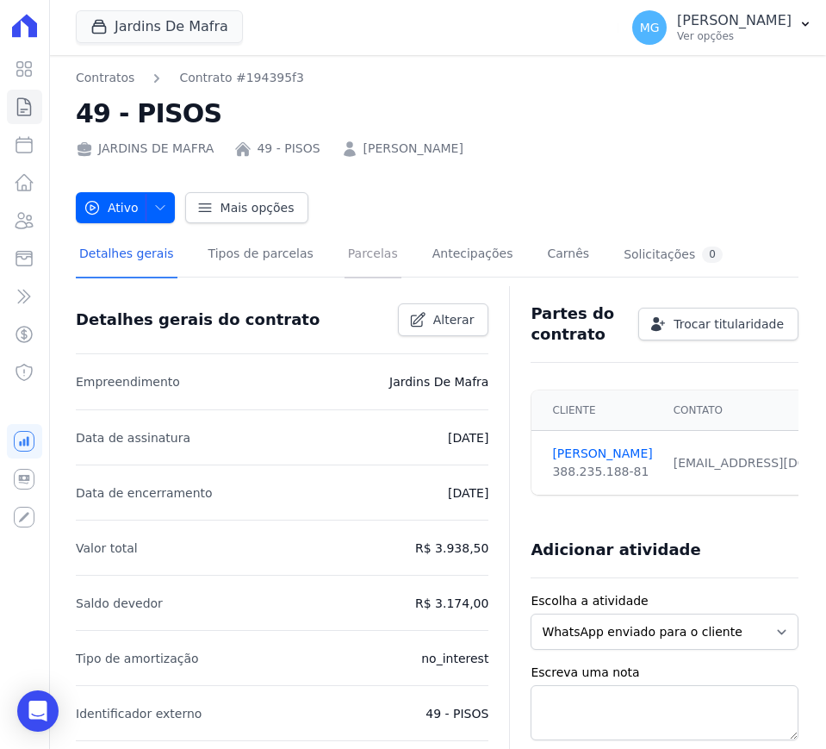
click at [356, 253] on link "Parcelas" at bounding box center [373, 256] width 57 height 46
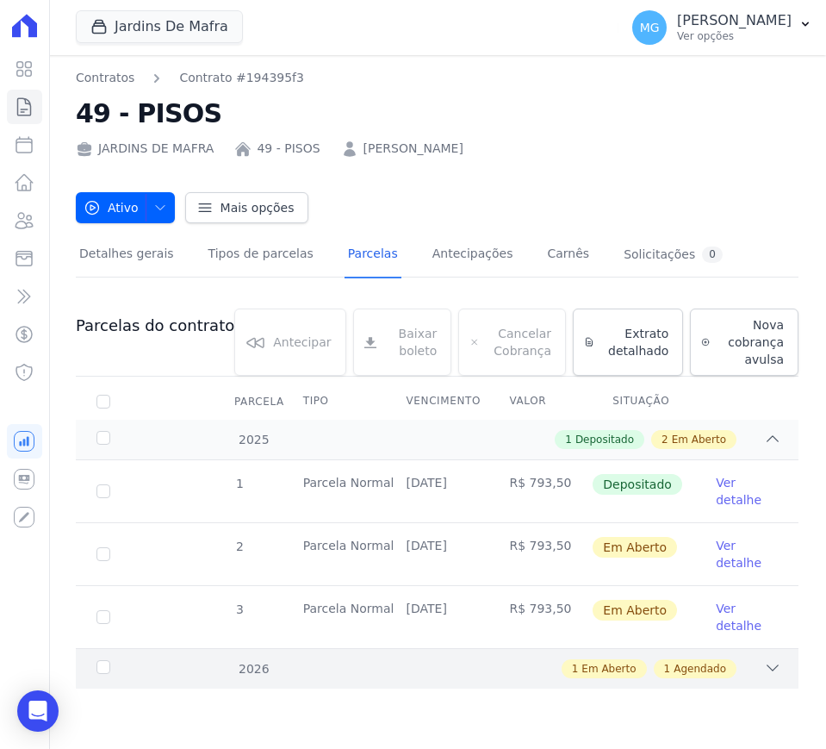
click at [755, 673] on div "1 Em Aberto 1 Agendado" at bounding box center [472, 668] width 619 height 19
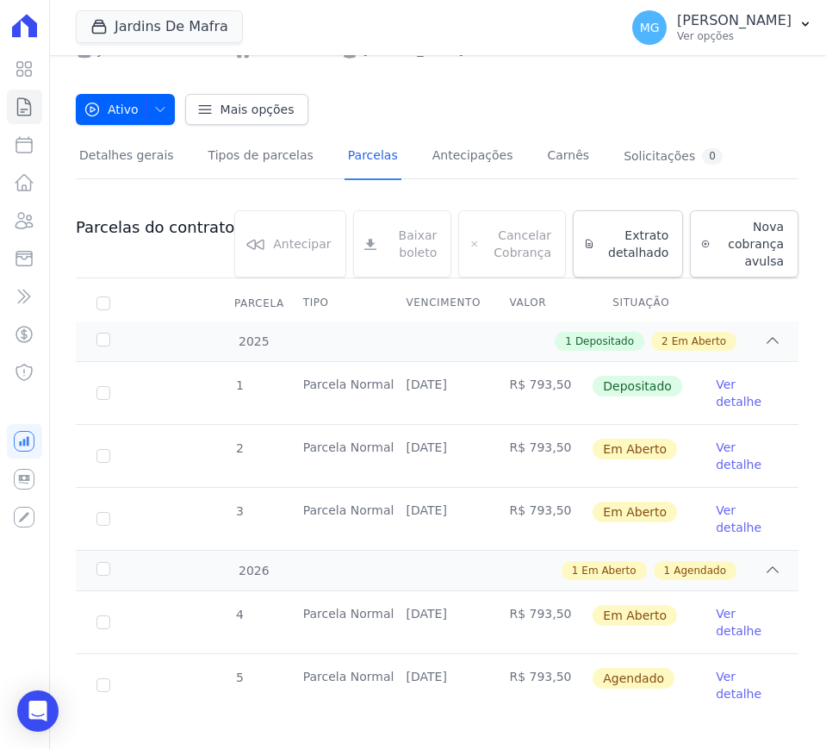
scroll to position [117, 0]
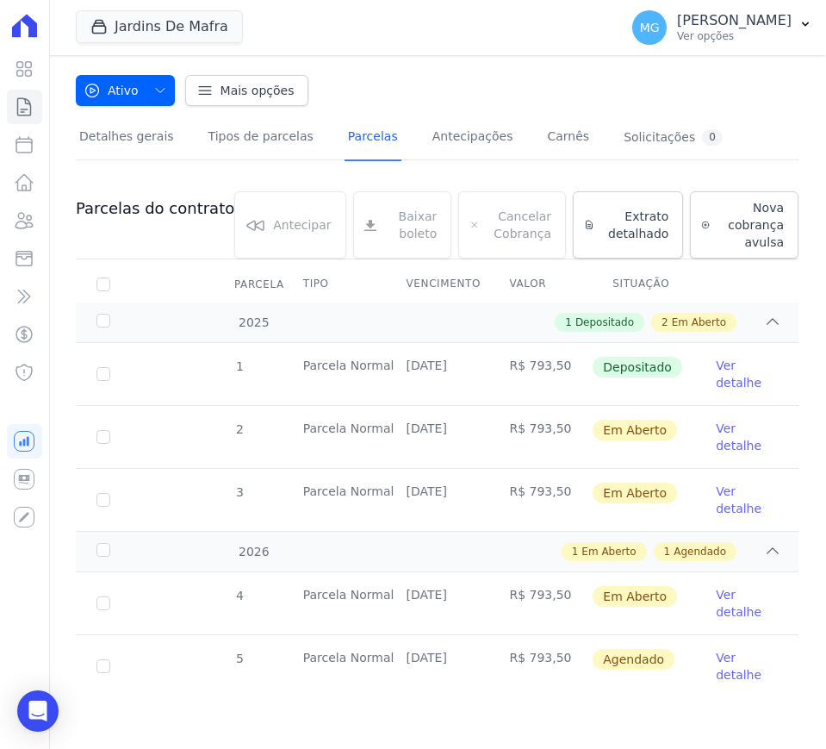
click at [716, 664] on link "Ver detalhe" at bounding box center [747, 666] width 62 height 34
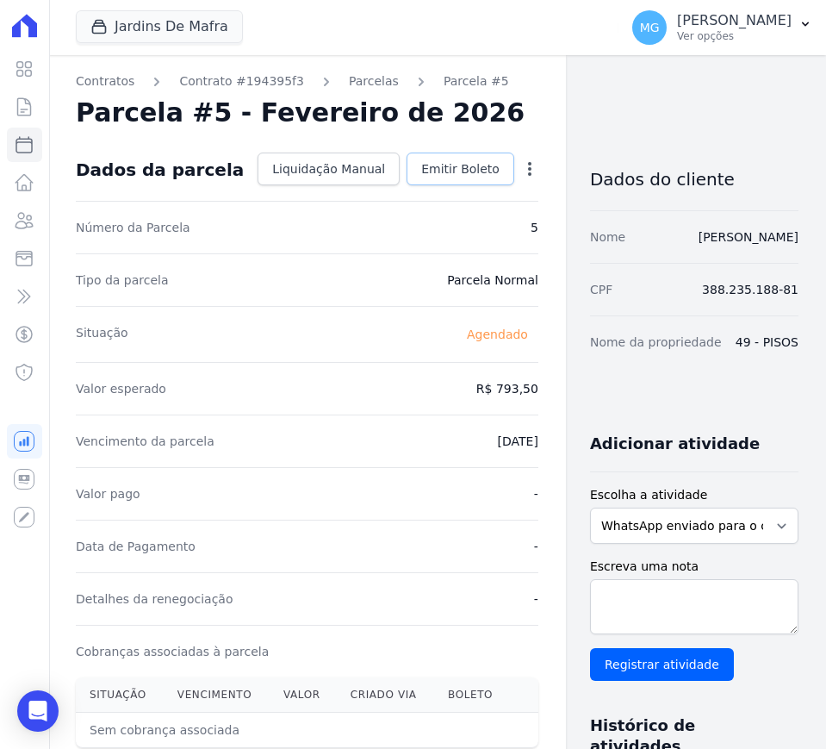
click at [443, 171] on span "Emitir Boleto" at bounding box center [460, 168] width 78 height 17
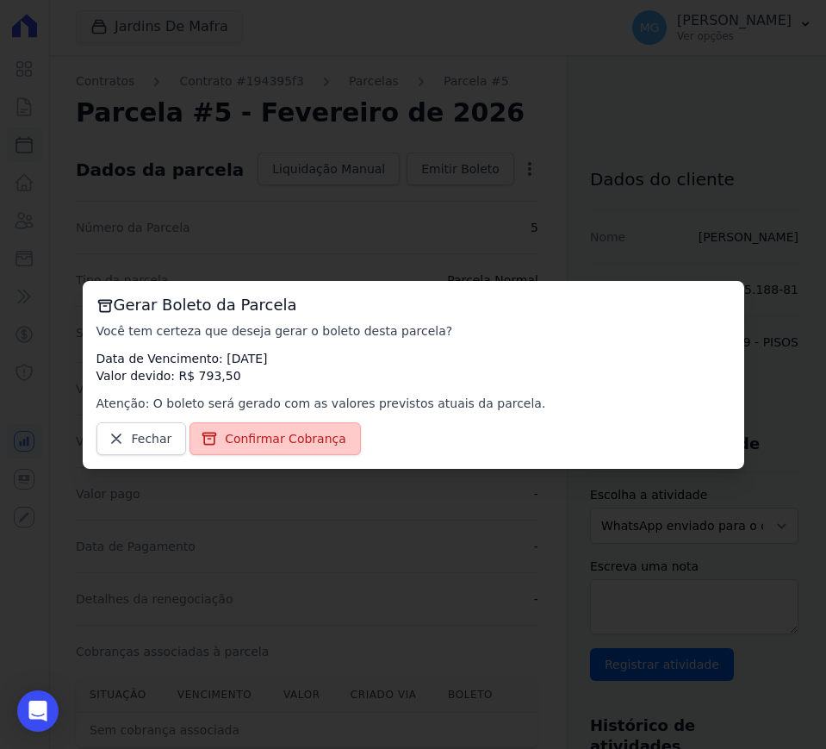
click at [247, 435] on span "Confirmar Cobrança" at bounding box center [286, 438] width 122 height 17
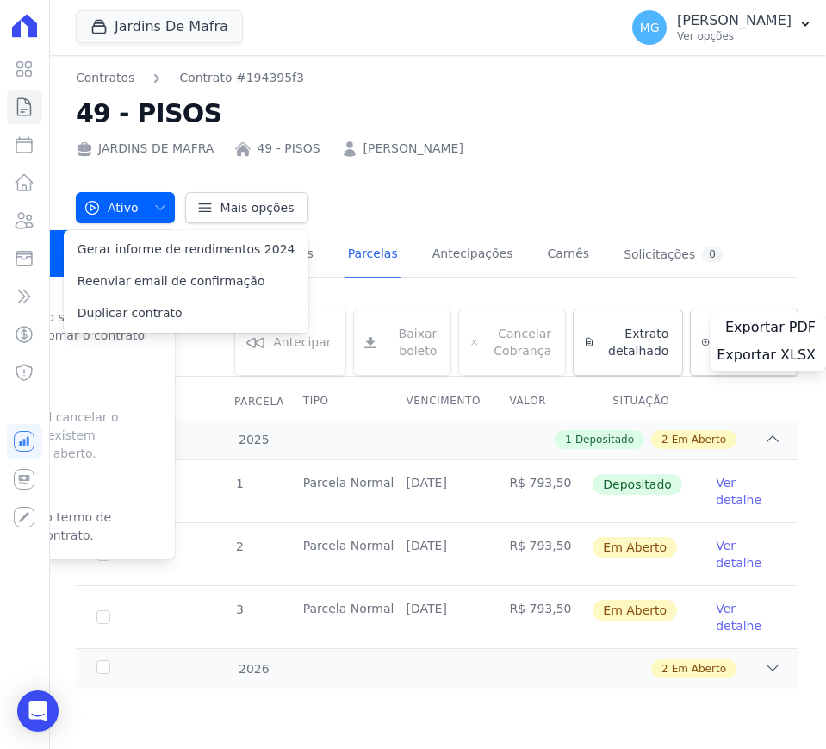
click at [356, 76] on nav "Contratos Contrato #194395f3" at bounding box center [437, 78] width 723 height 18
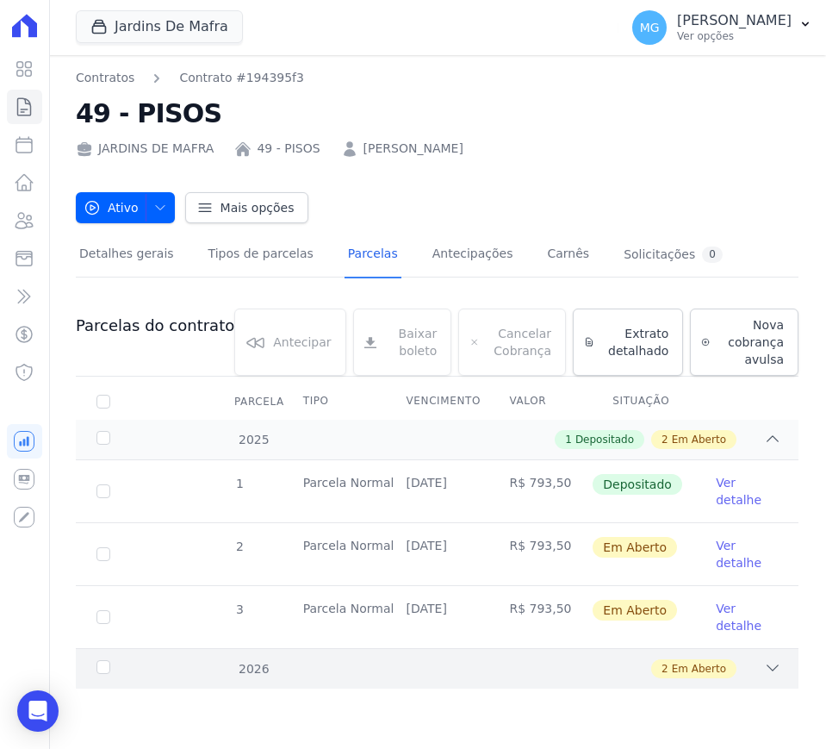
click at [771, 668] on icon at bounding box center [772, 667] width 17 height 17
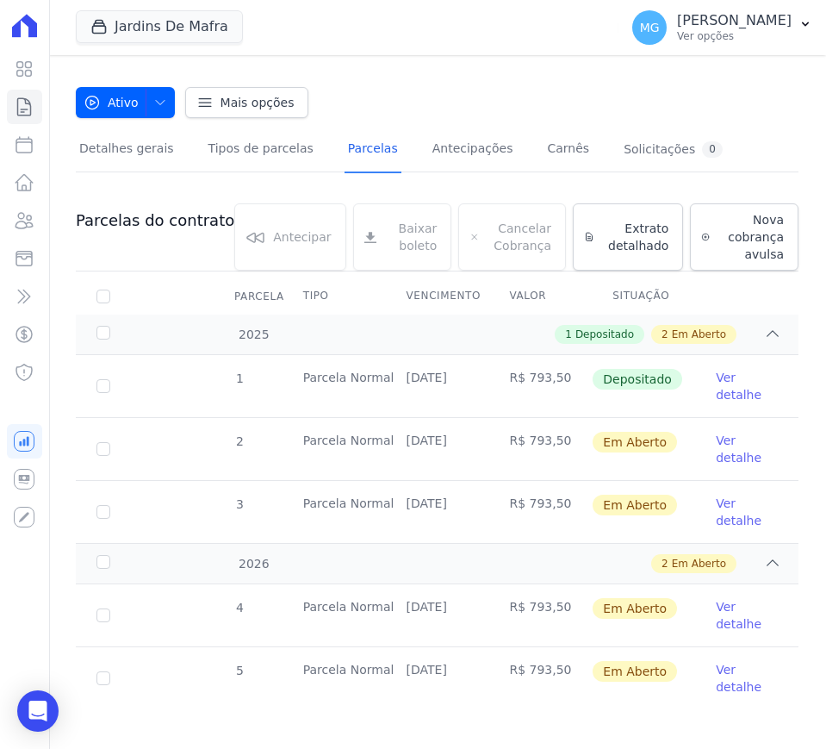
scroll to position [117, 0]
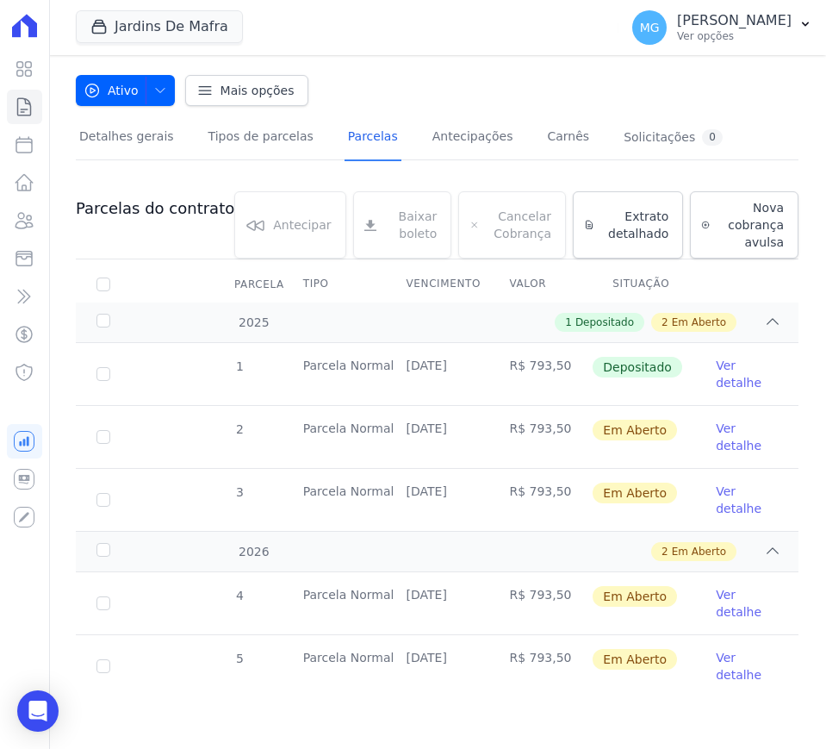
click at [716, 436] on link "Ver detalhe" at bounding box center [747, 437] width 62 height 34
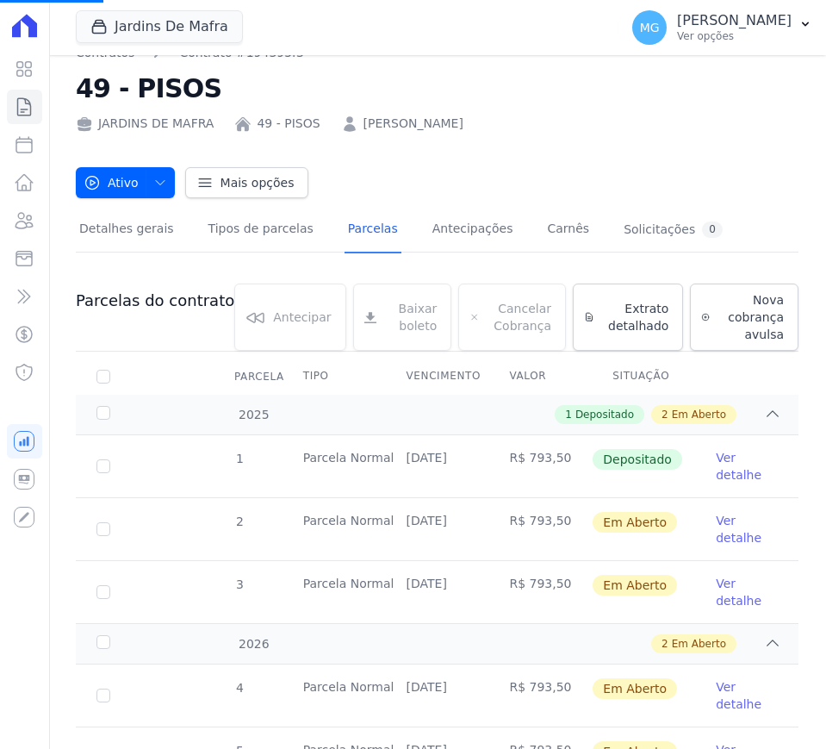
scroll to position [0, 0]
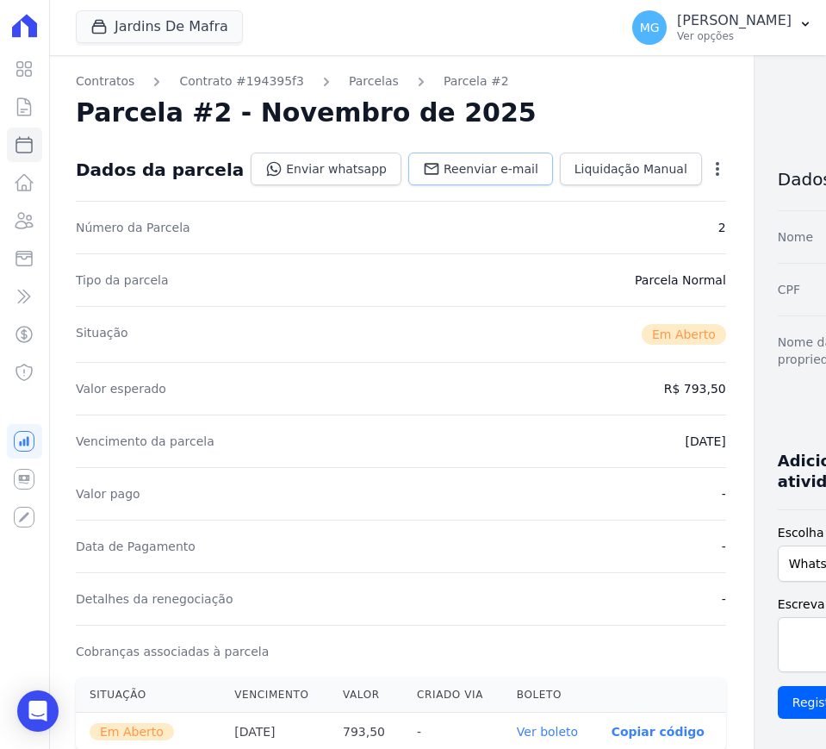
click at [444, 172] on span "Reenviar e-mail" at bounding box center [491, 168] width 95 height 17
click at [349, 78] on link "Parcelas" at bounding box center [374, 81] width 50 height 18
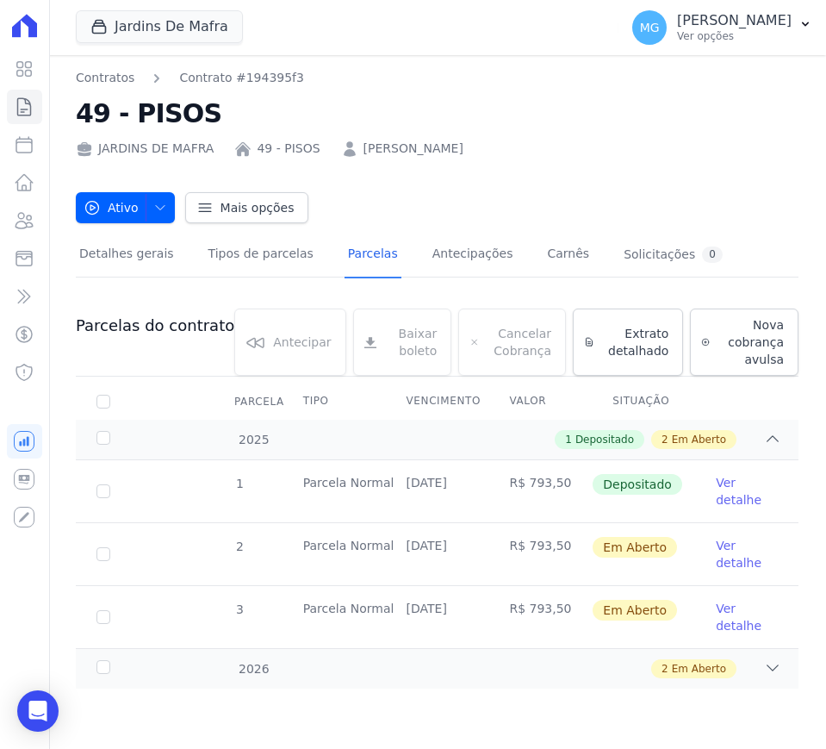
click at [368, 82] on nav "Contratos Contrato #194395f3" at bounding box center [437, 78] width 723 height 18
click at [644, 128] on h2 "49 - PISOS" at bounding box center [437, 113] width 723 height 39
